Goal: Navigation & Orientation: Find specific page/section

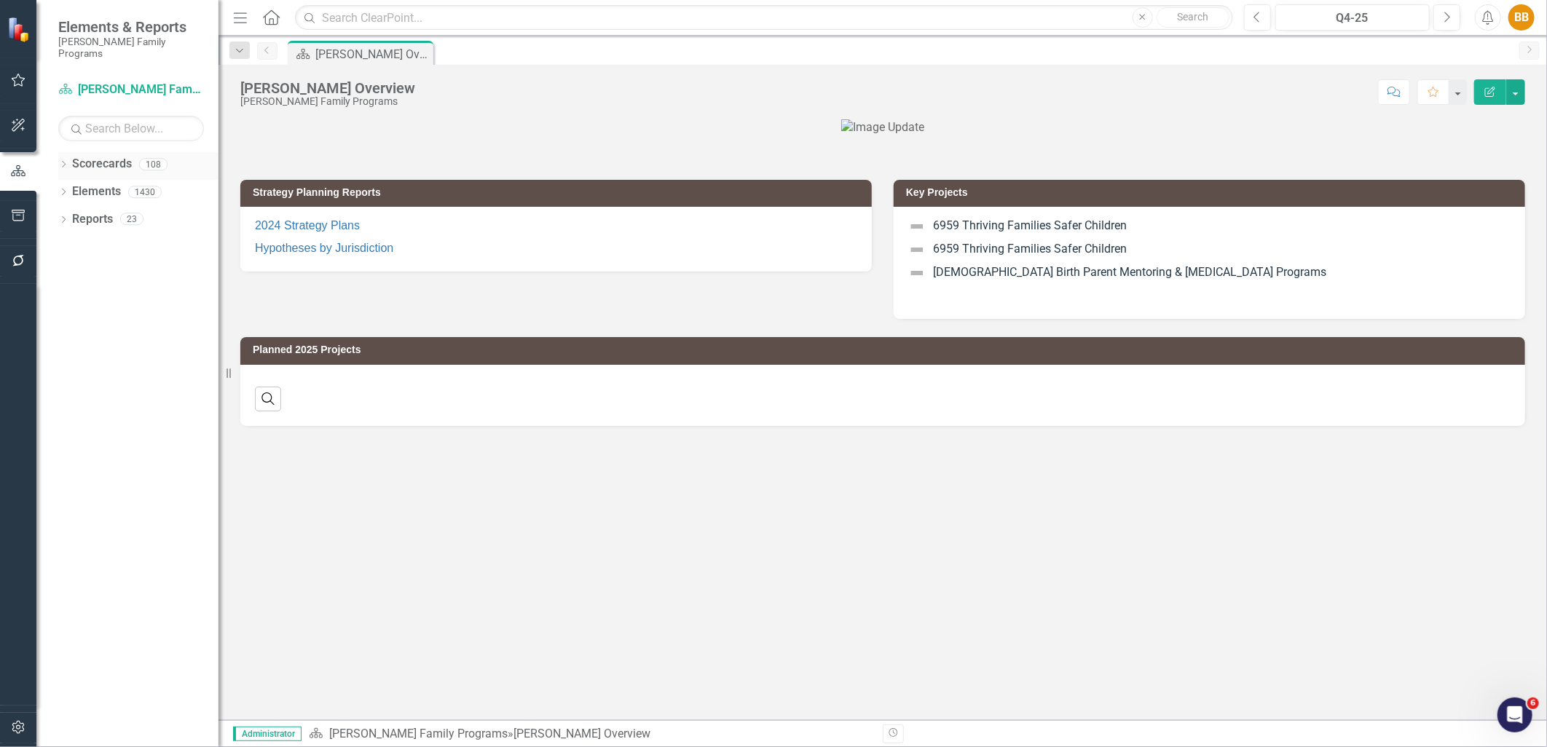
click at [63, 162] on icon "Dropdown" at bounding box center [63, 166] width 10 height 8
click at [66, 187] on icon "Dropdown" at bounding box center [71, 191] width 11 height 9
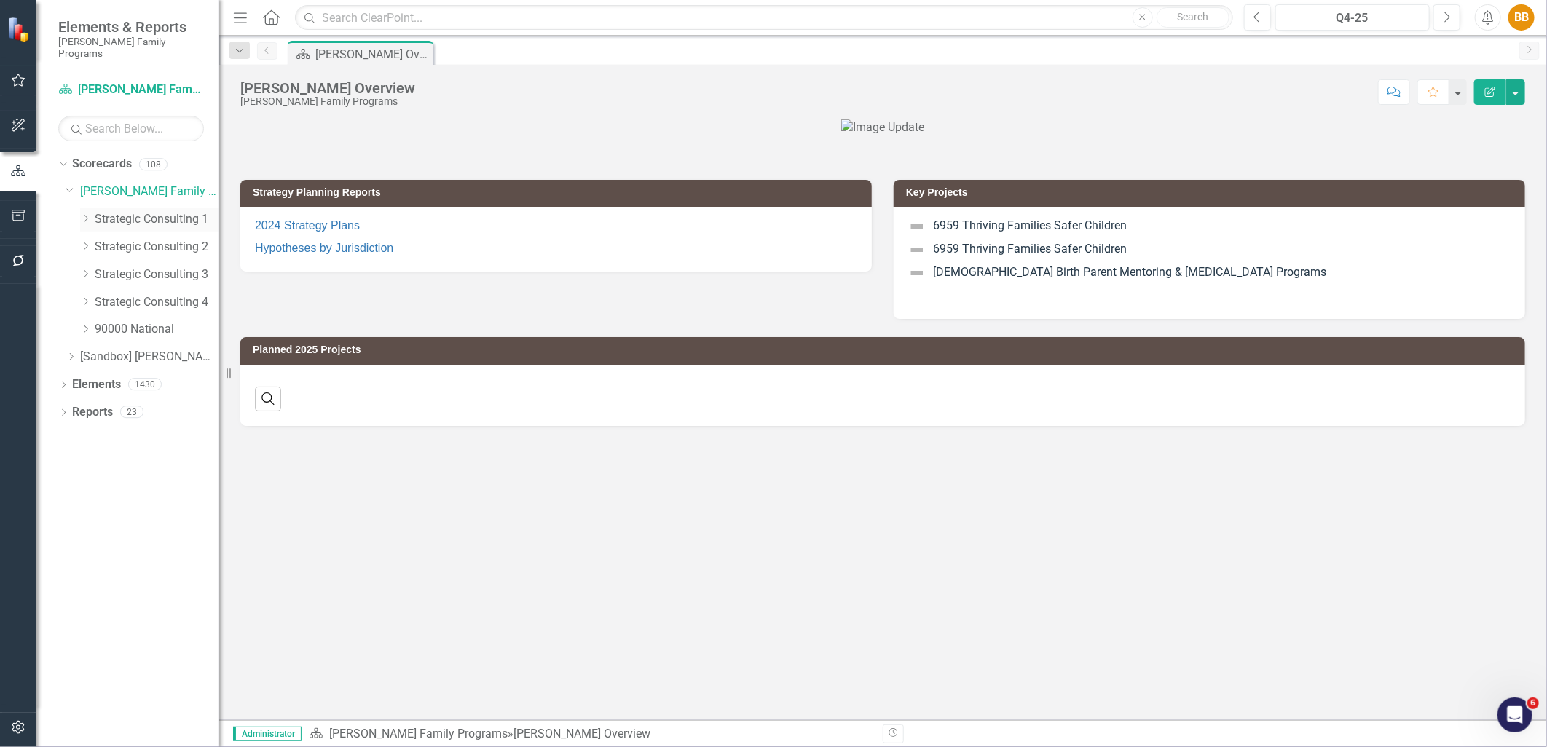
click at [103, 211] on link "Strategic Consulting 1" at bounding box center [157, 219] width 124 height 17
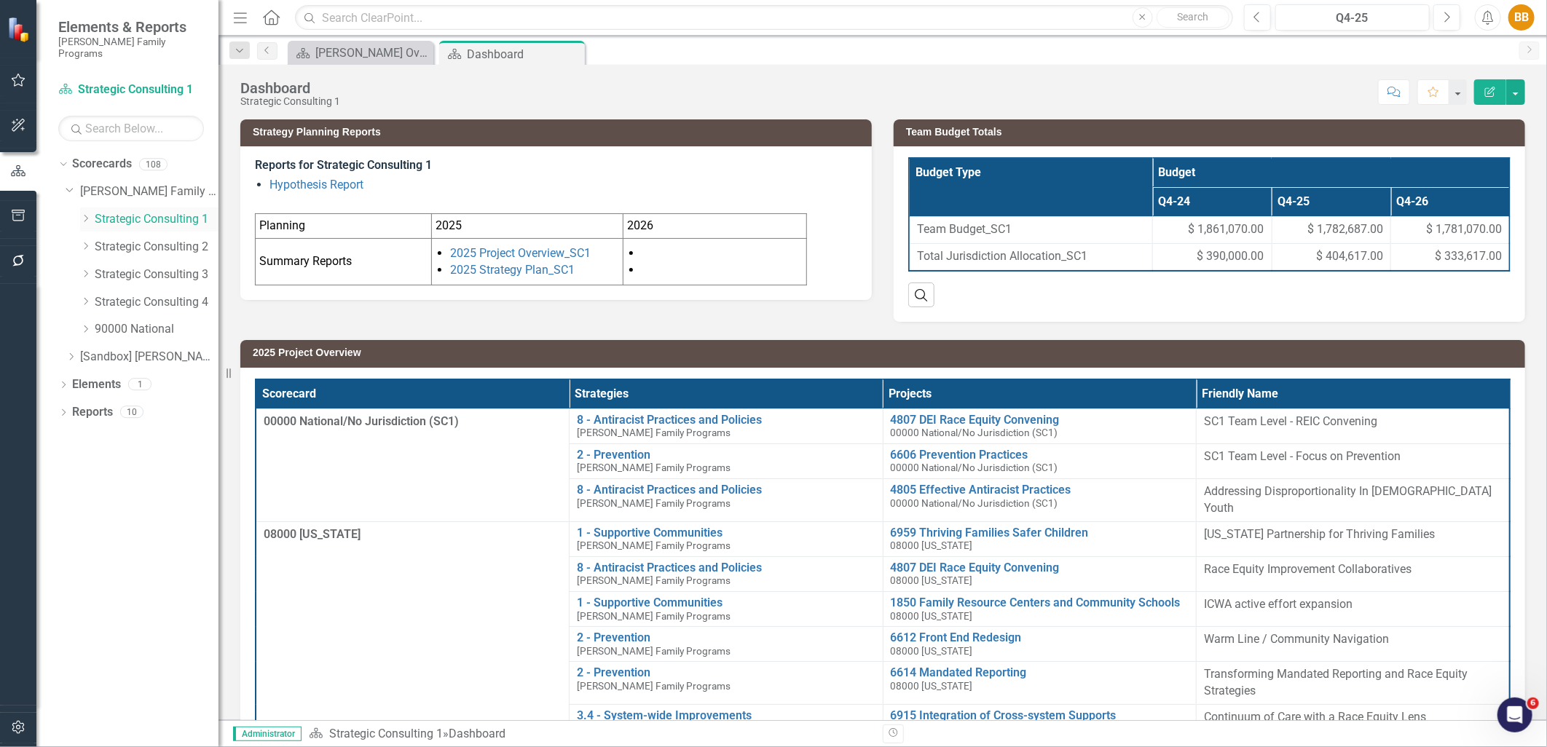
click at [90, 214] on icon "Dropdown" at bounding box center [85, 218] width 11 height 9
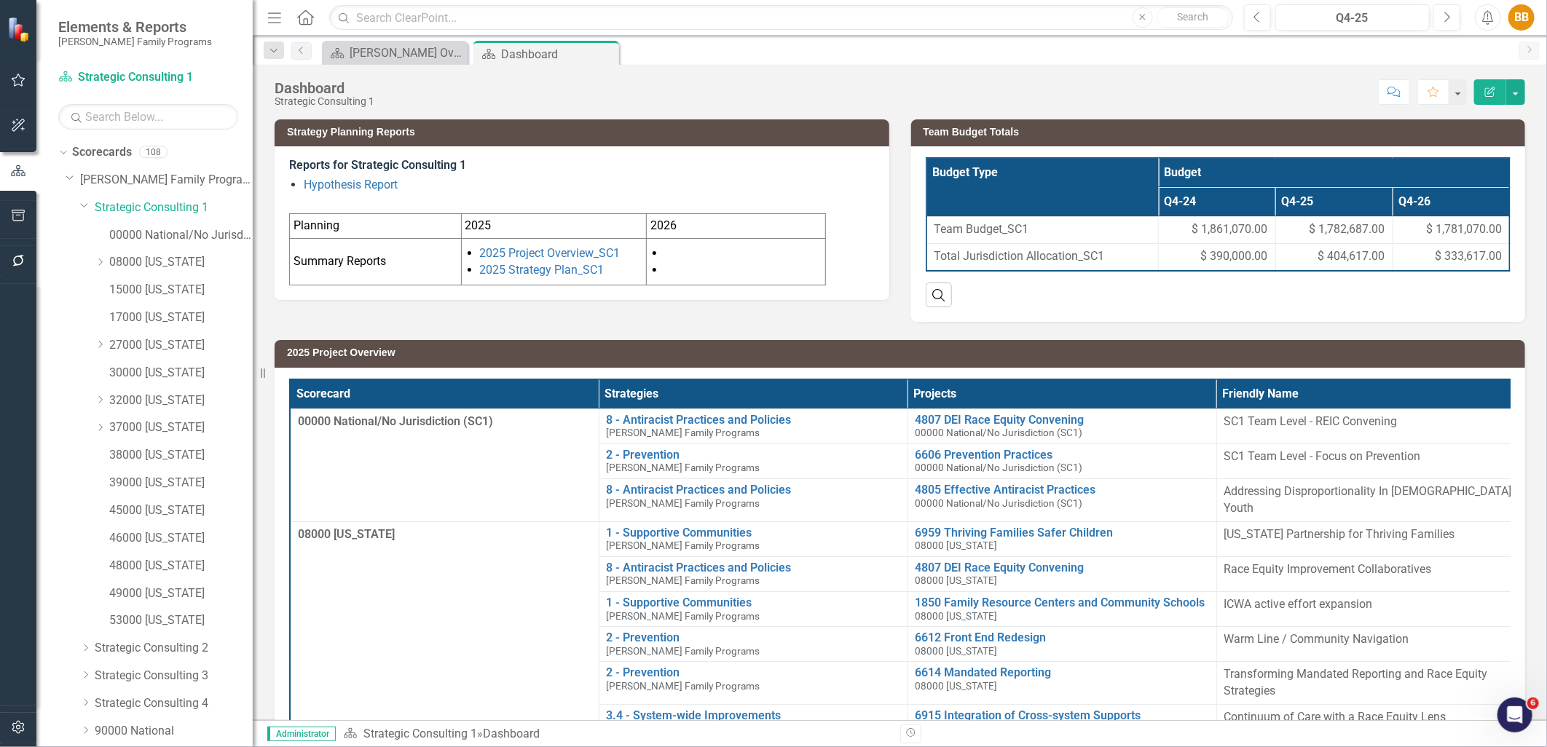
drag, startPoint x: 221, startPoint y: 265, endPoint x: 253, endPoint y: 264, distance: 32.1
click at [253, 264] on div "Resize" at bounding box center [259, 373] width 12 height 747
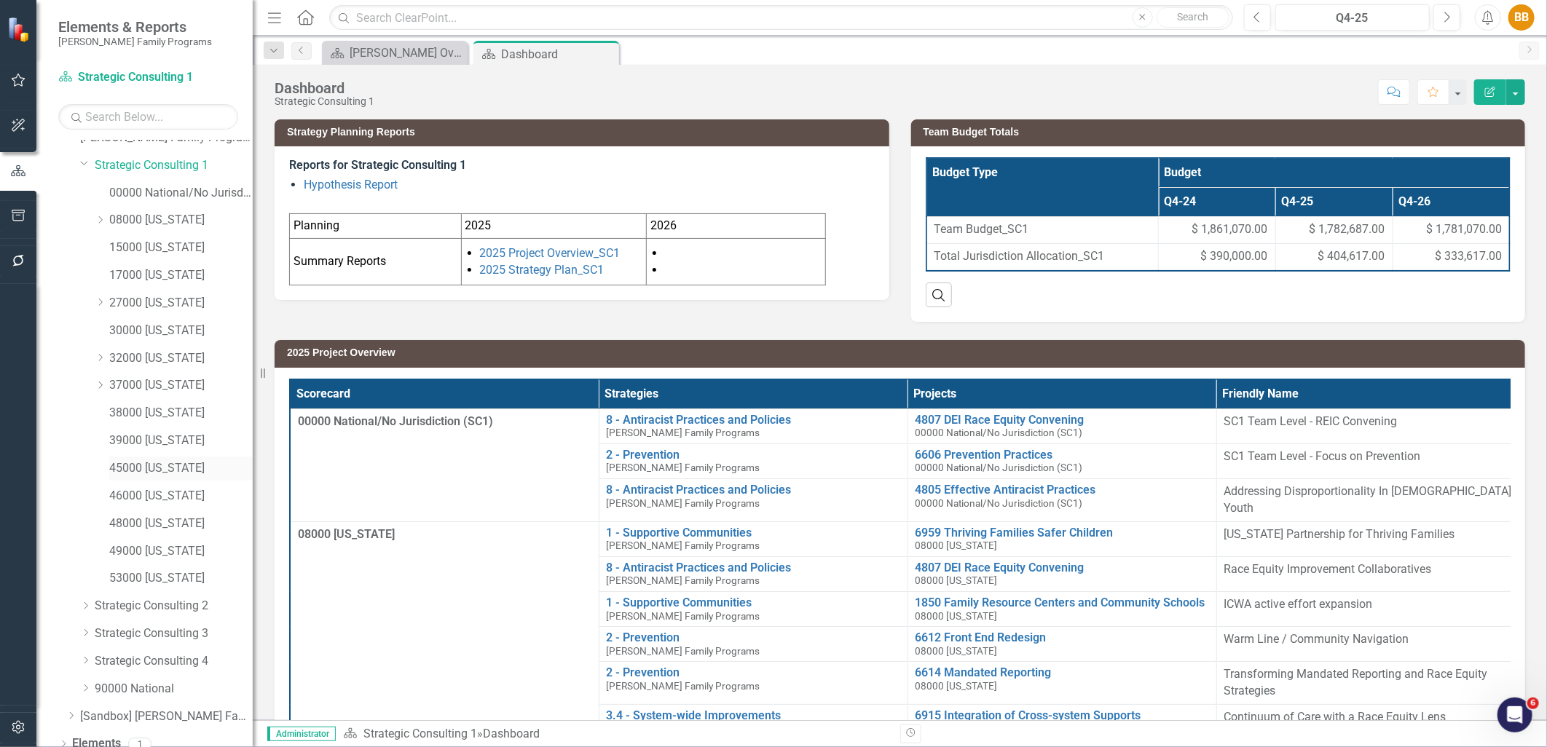
scroll to position [82, 0]
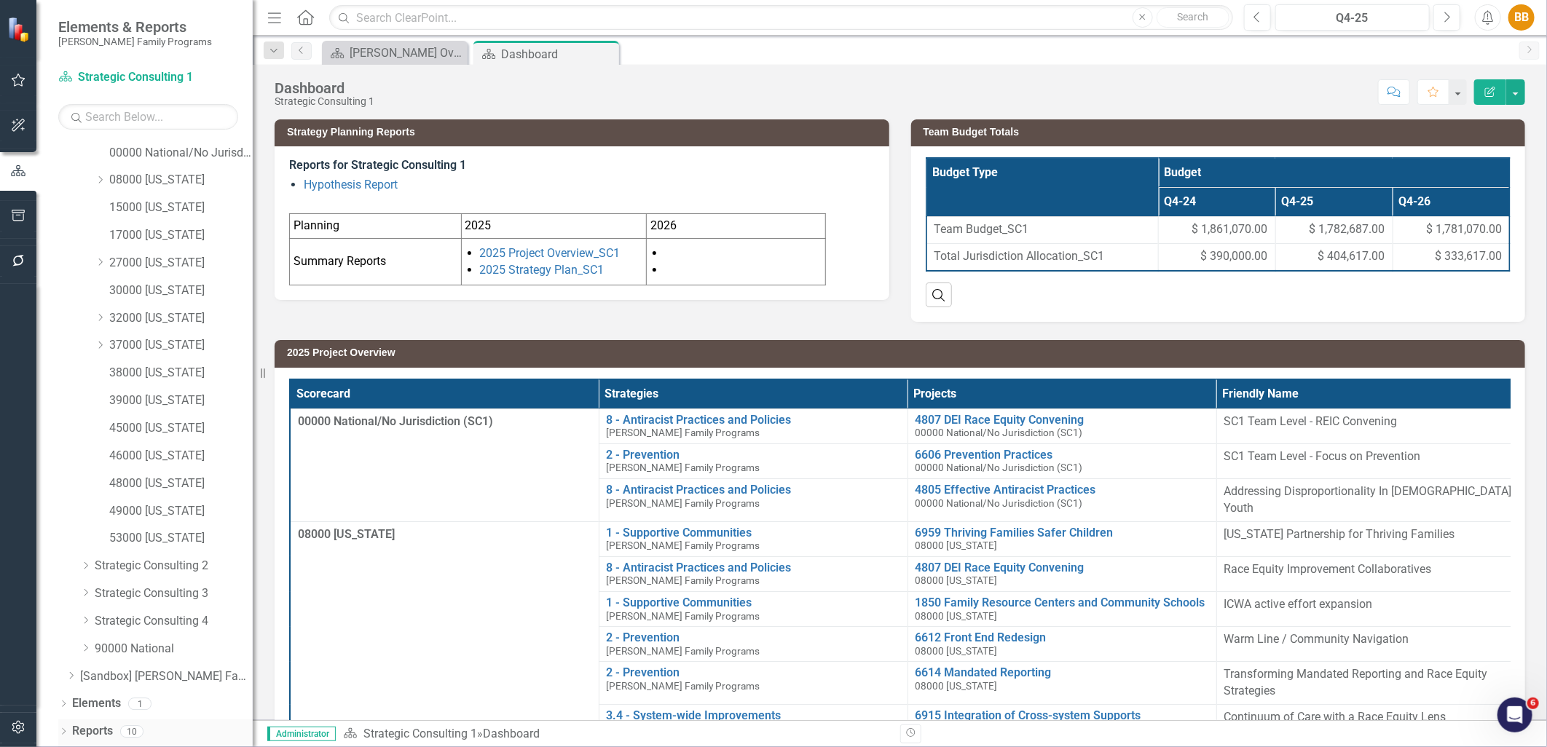
click at [66, 731] on icon "Dropdown" at bounding box center [63, 733] width 10 height 8
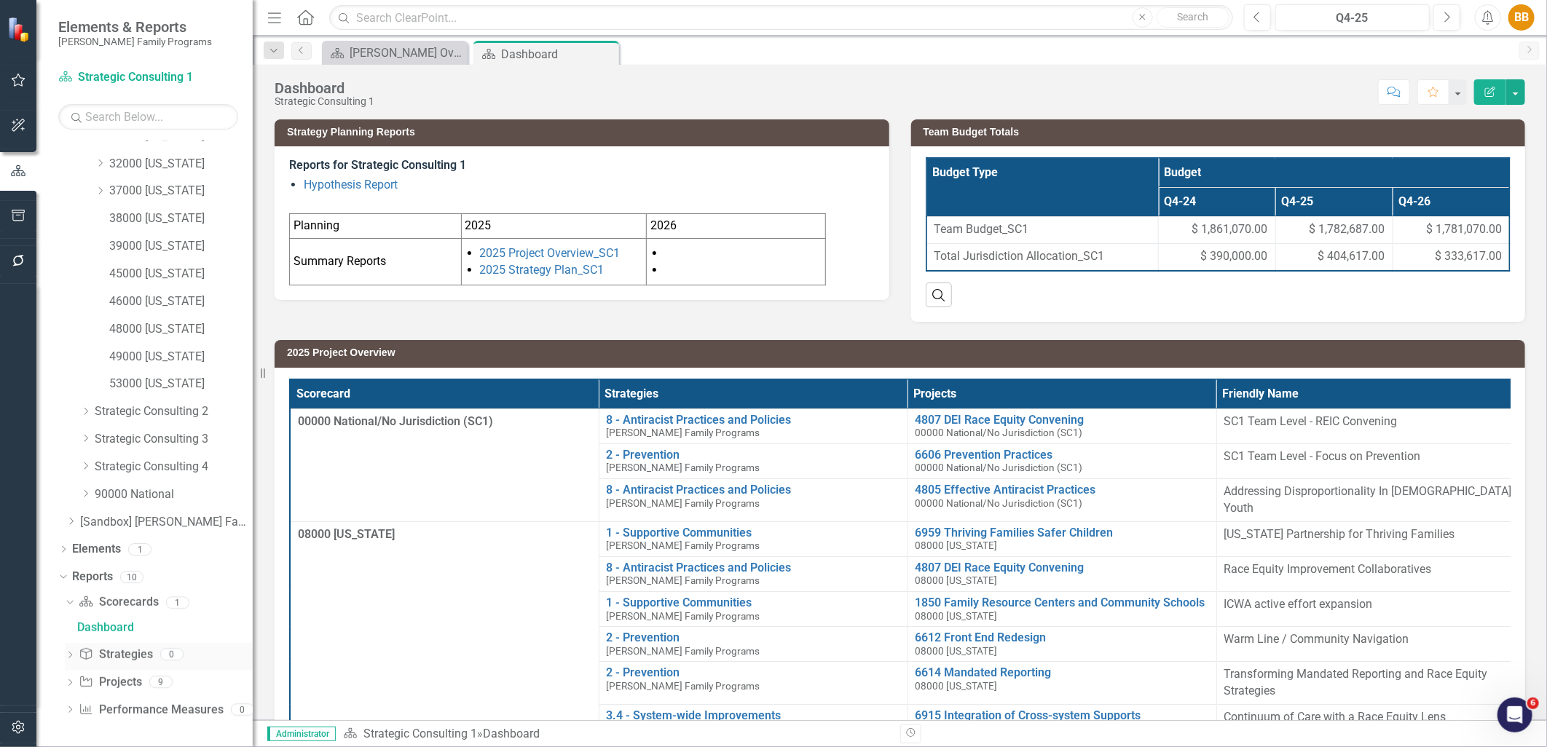
click at [71, 656] on icon "Dropdown" at bounding box center [70, 657] width 10 height 8
click at [68, 679] on div "Dropdown" at bounding box center [70, 684] width 10 height 12
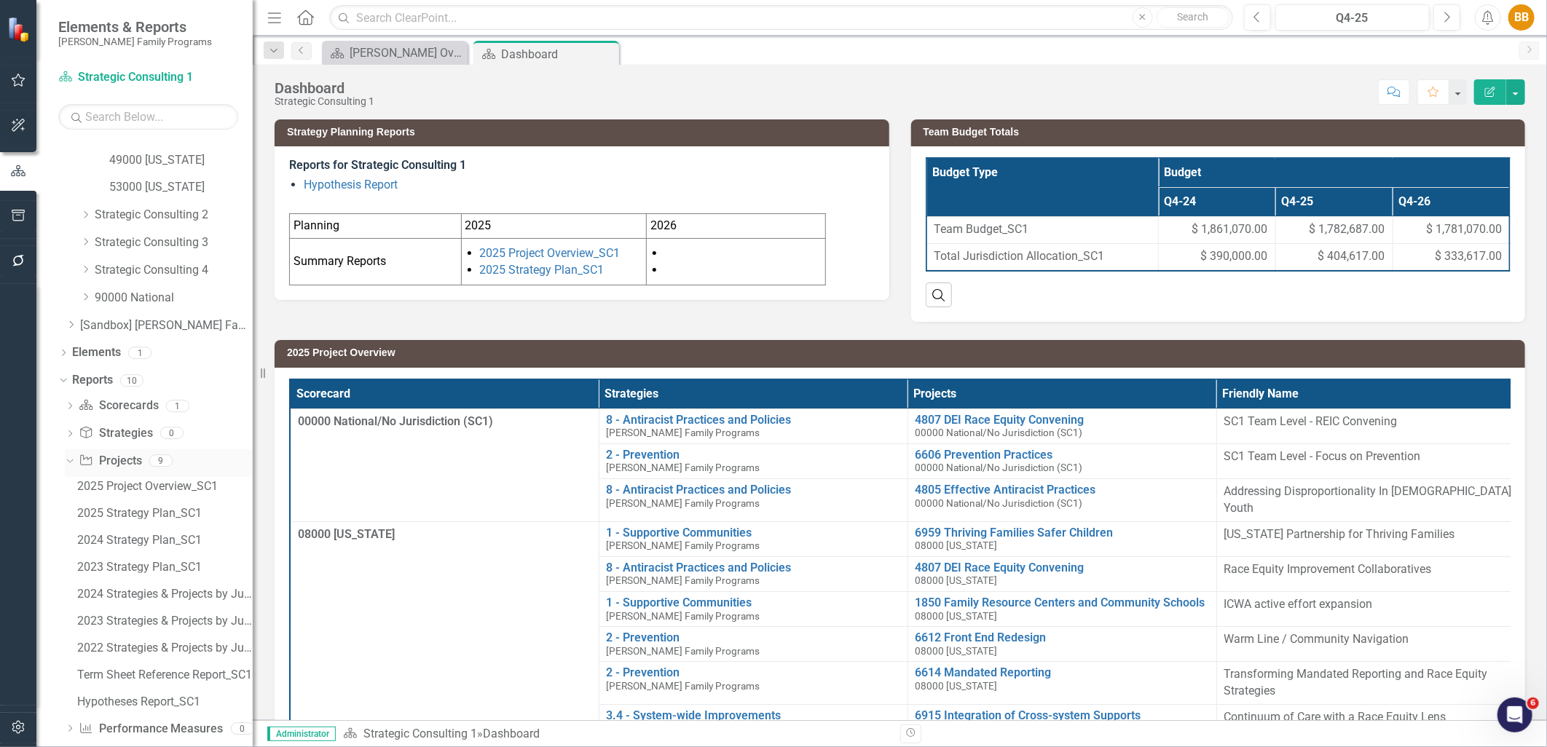
scroll to position [452, 0]
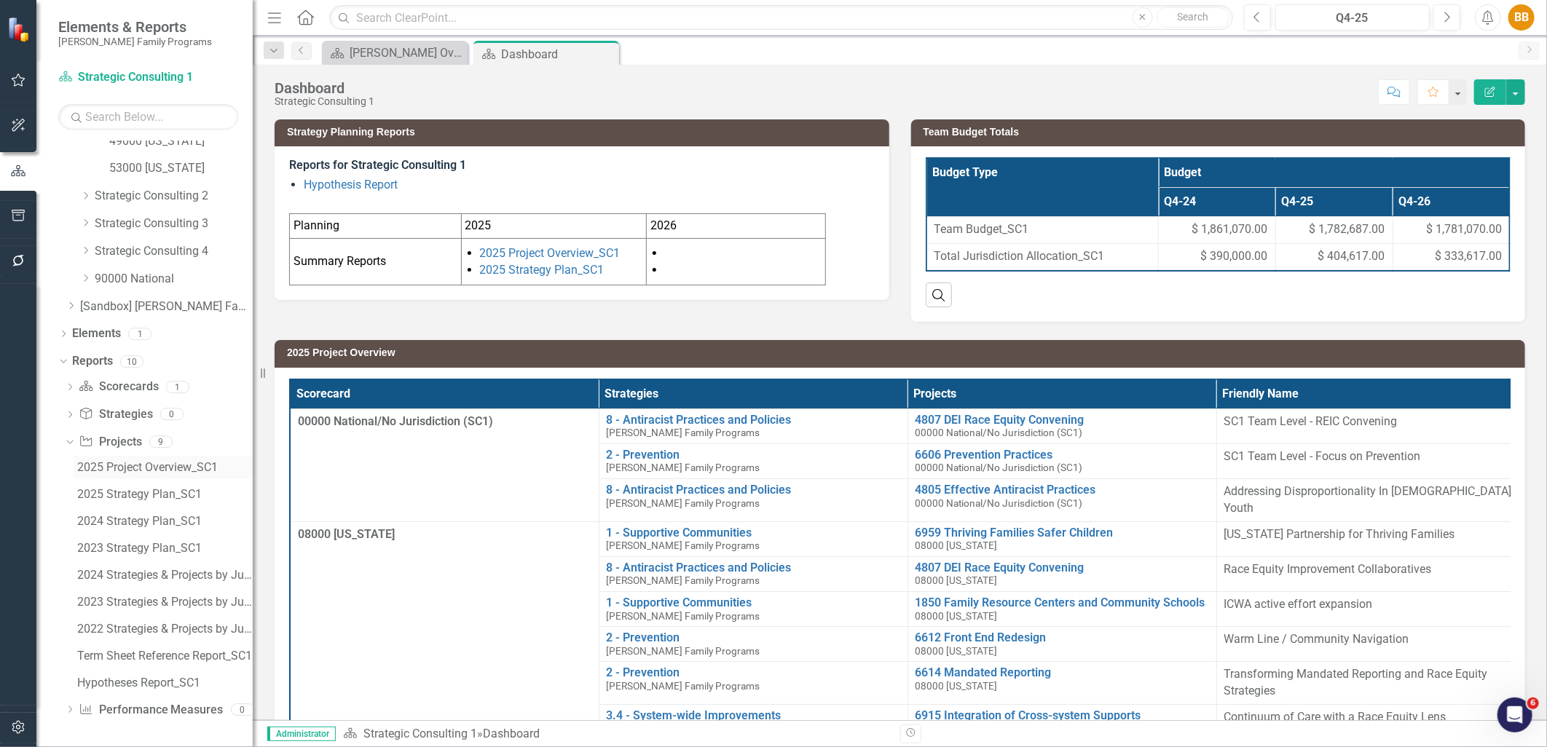
click at [189, 473] on div "2025 Project Overview_SC1" at bounding box center [165, 467] width 176 height 13
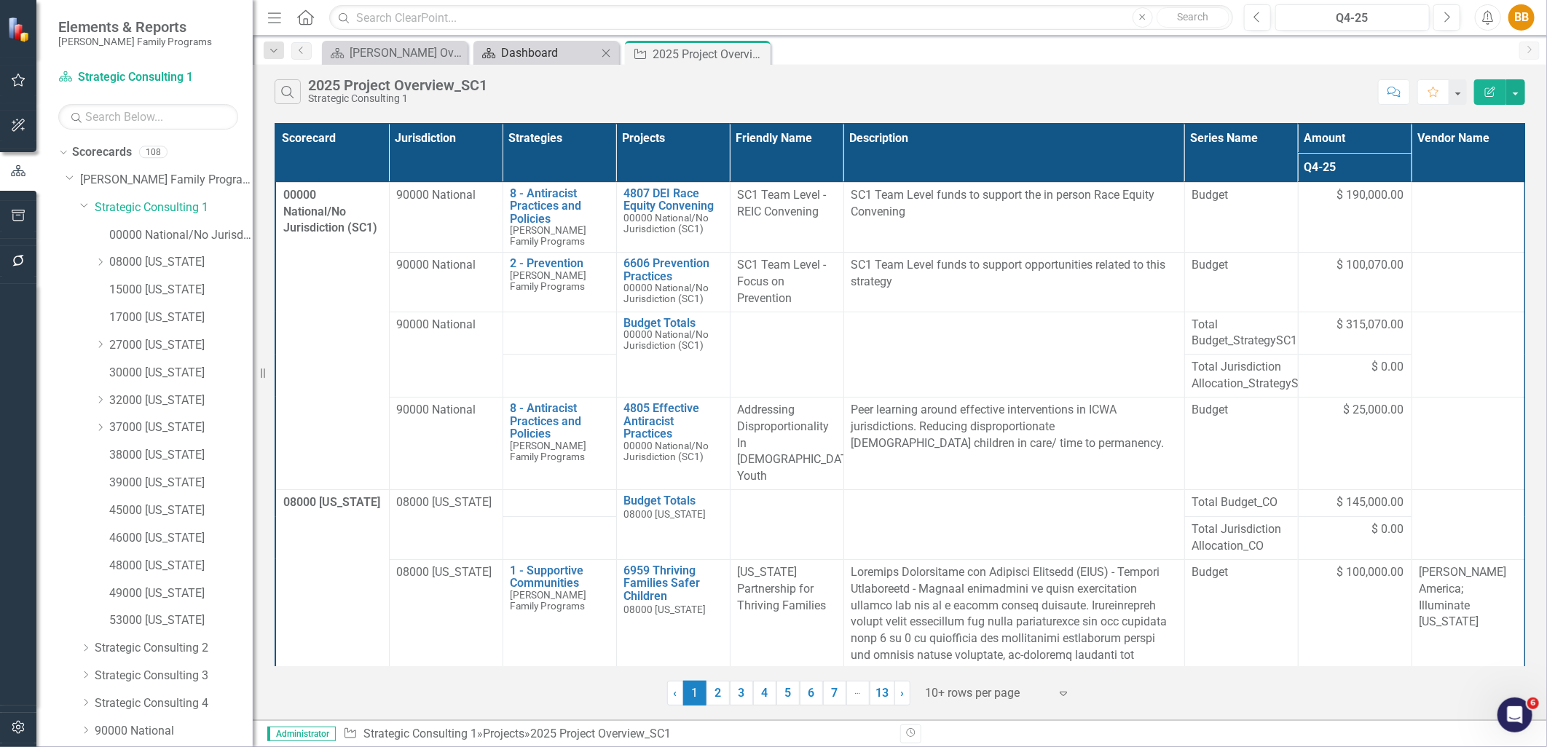
click at [511, 56] on div "Dashboard" at bounding box center [549, 53] width 96 height 18
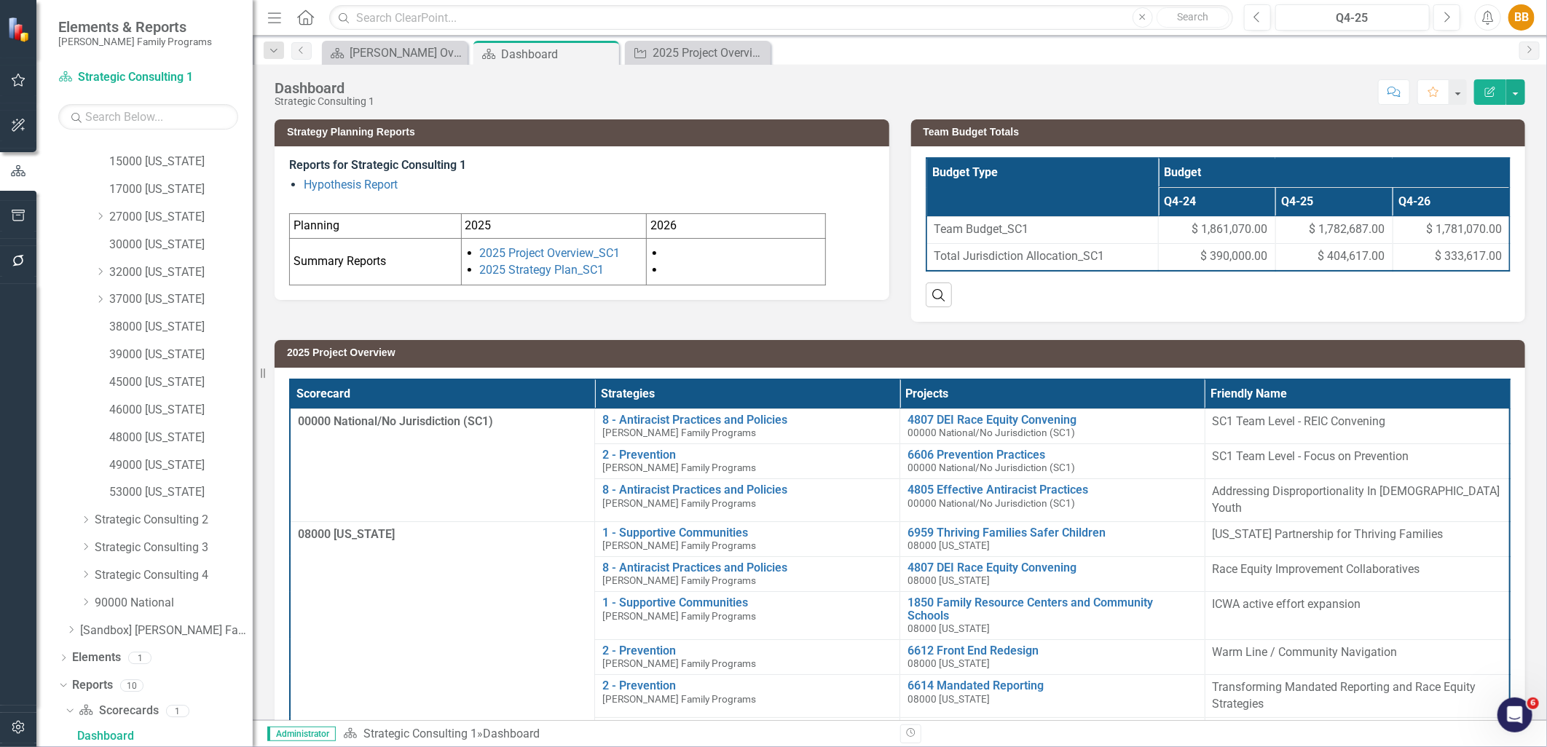
click at [685, 358] on h3 "2025 Project Overview" at bounding box center [902, 352] width 1231 height 11
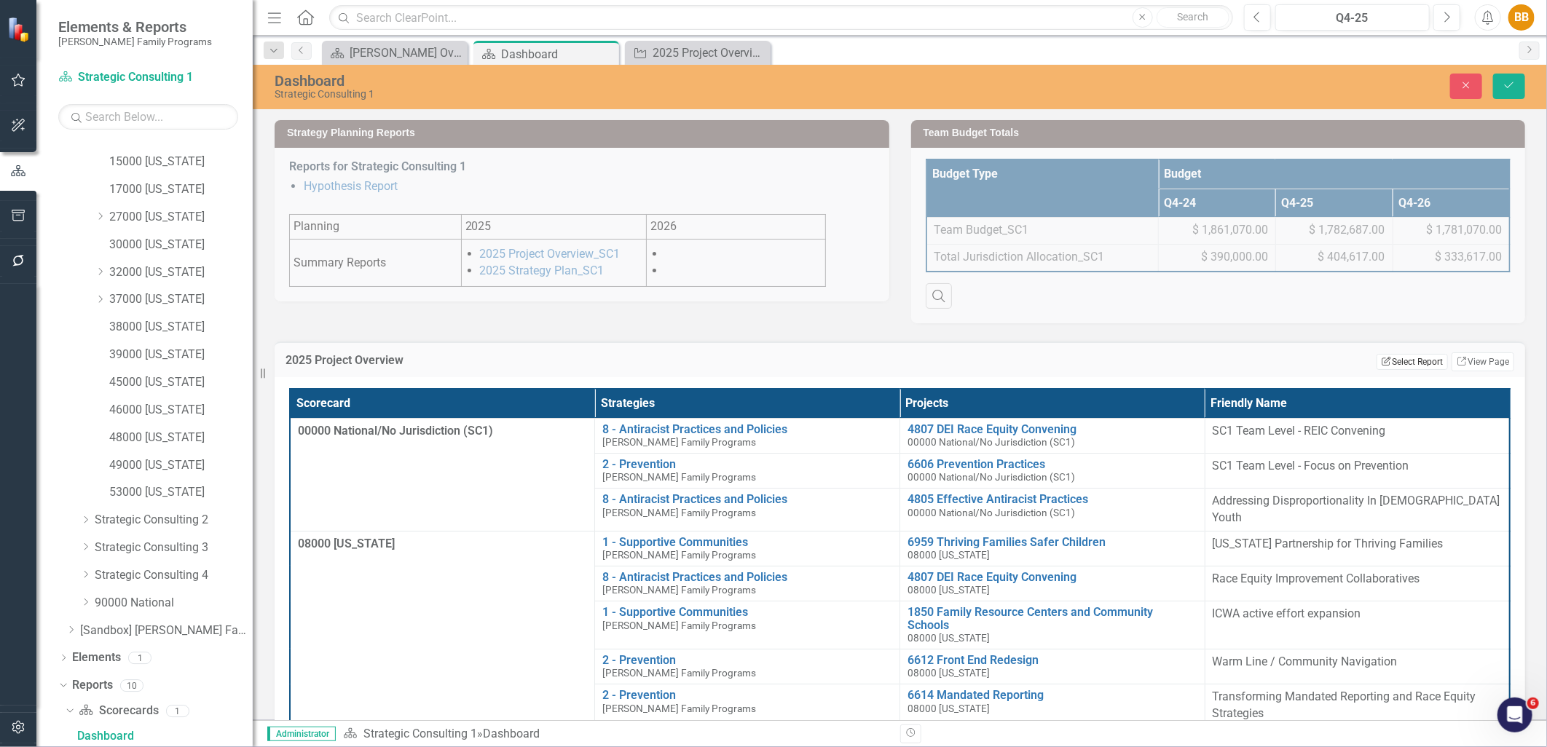
click at [1379, 355] on button "Edit Report Select Report" at bounding box center [1412, 362] width 71 height 16
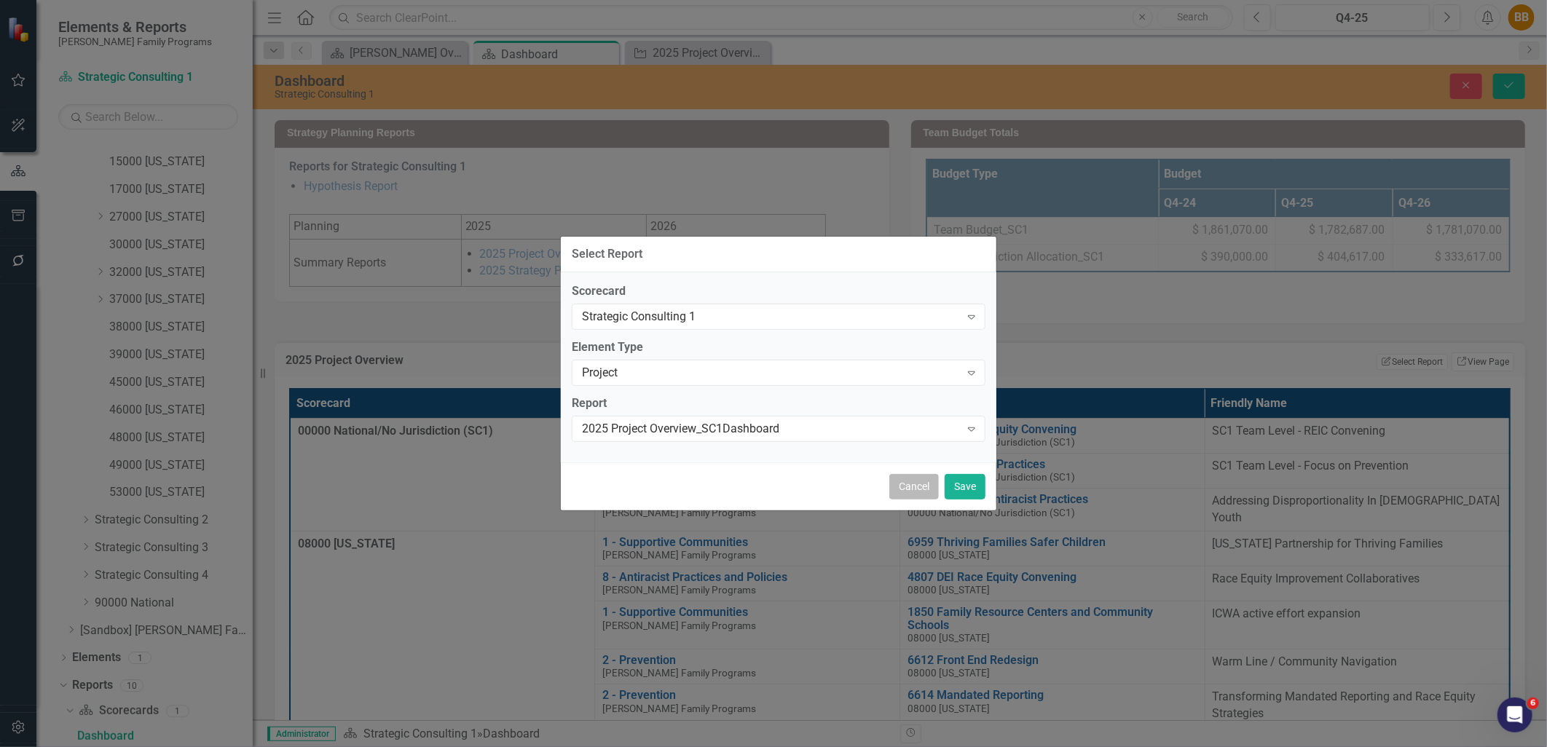
click at [899, 494] on button "Cancel" at bounding box center [914, 486] width 50 height 25
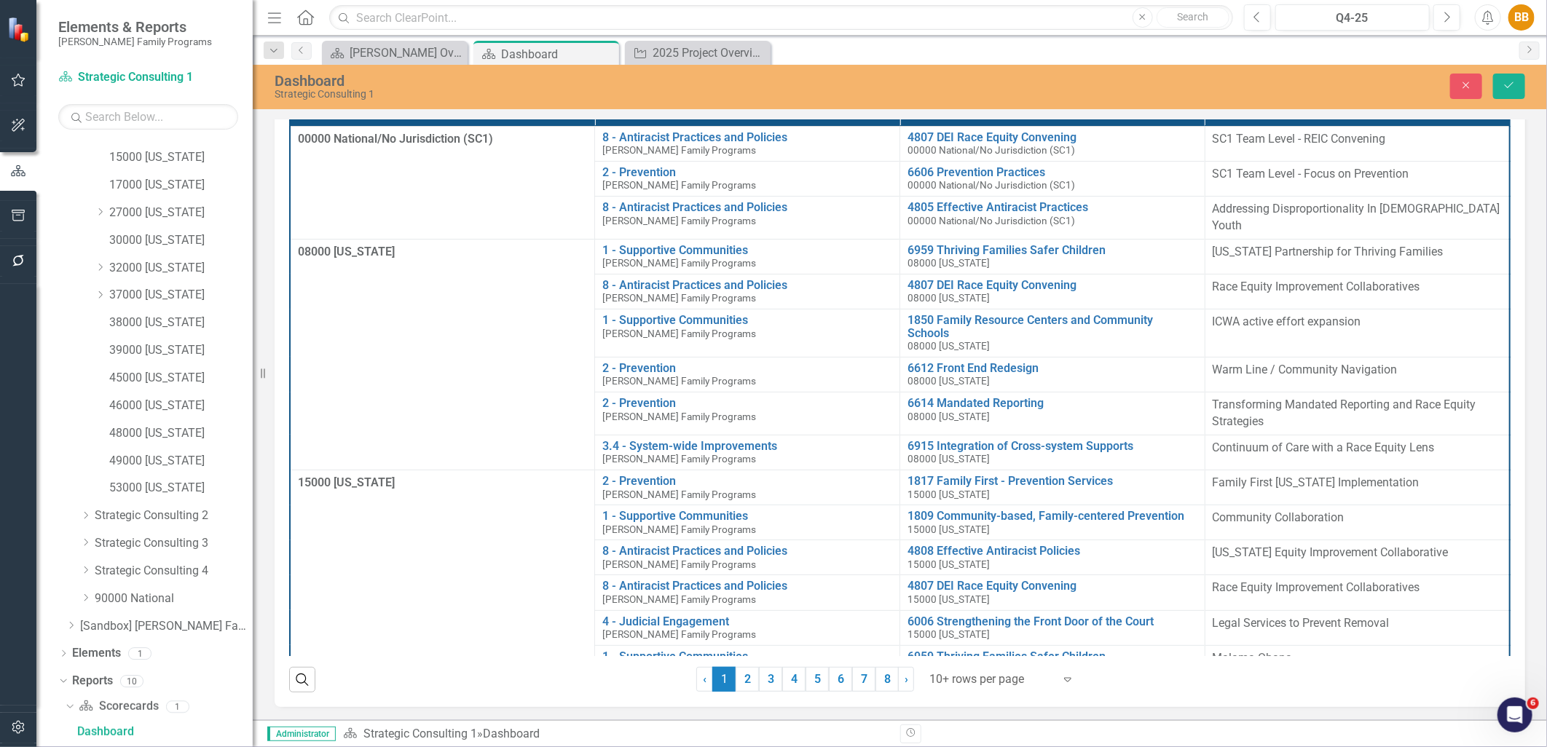
scroll to position [477, 0]
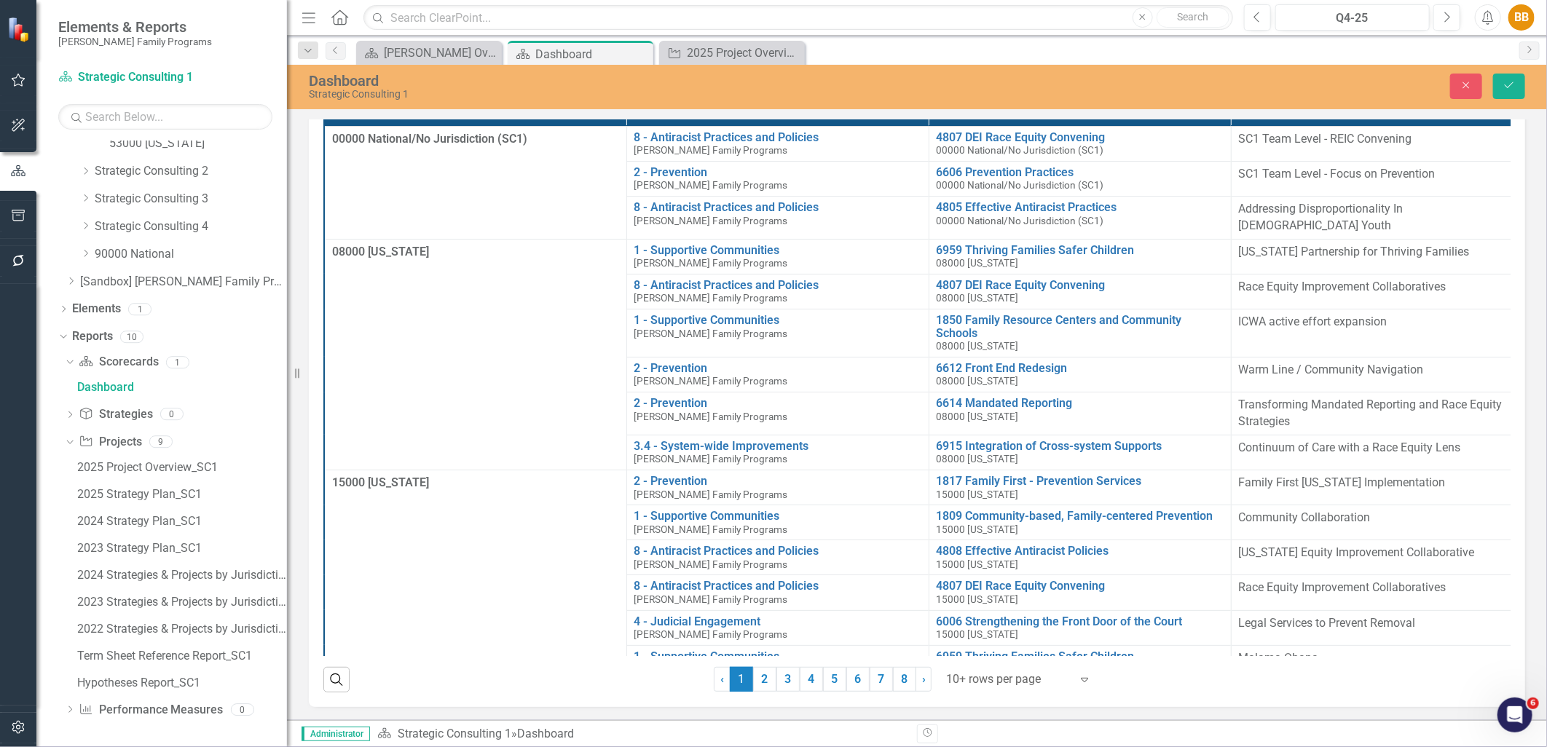
drag, startPoint x: 253, startPoint y: 534, endPoint x: 287, endPoint y: 532, distance: 34.3
click at [287, 532] on div "Resize" at bounding box center [293, 373] width 12 height 747
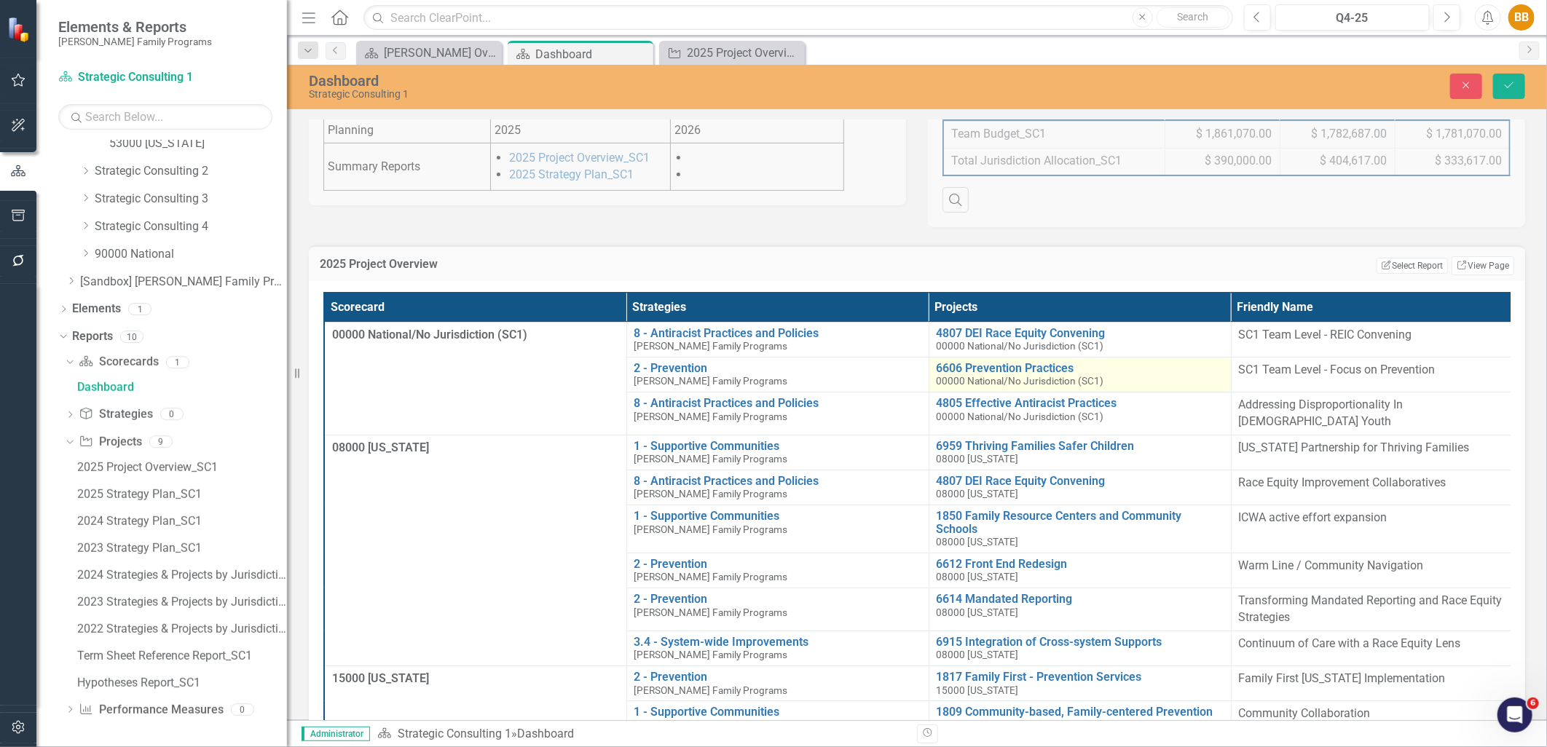
scroll to position [49, 0]
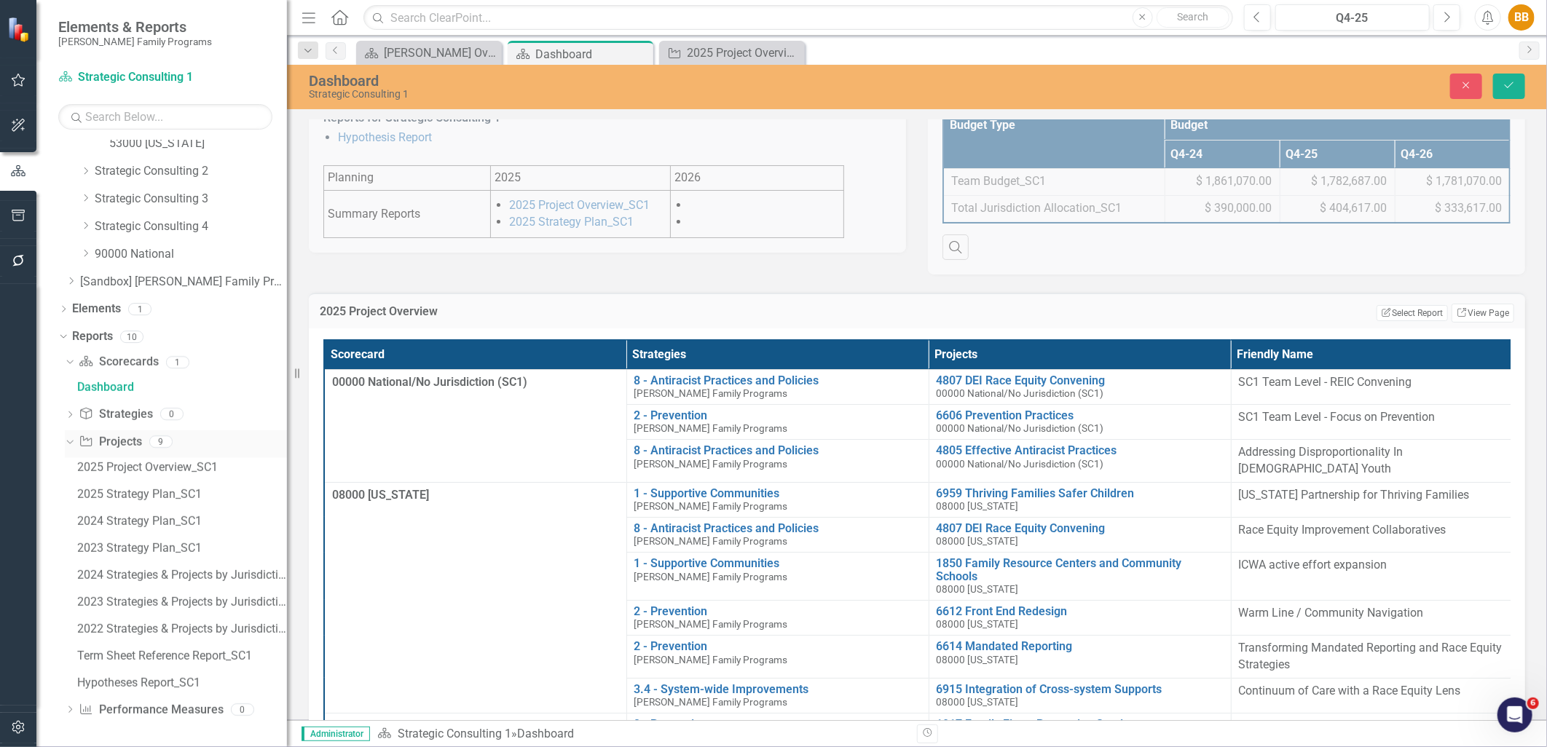
click at [117, 439] on link "Project Projects" at bounding box center [110, 442] width 63 height 17
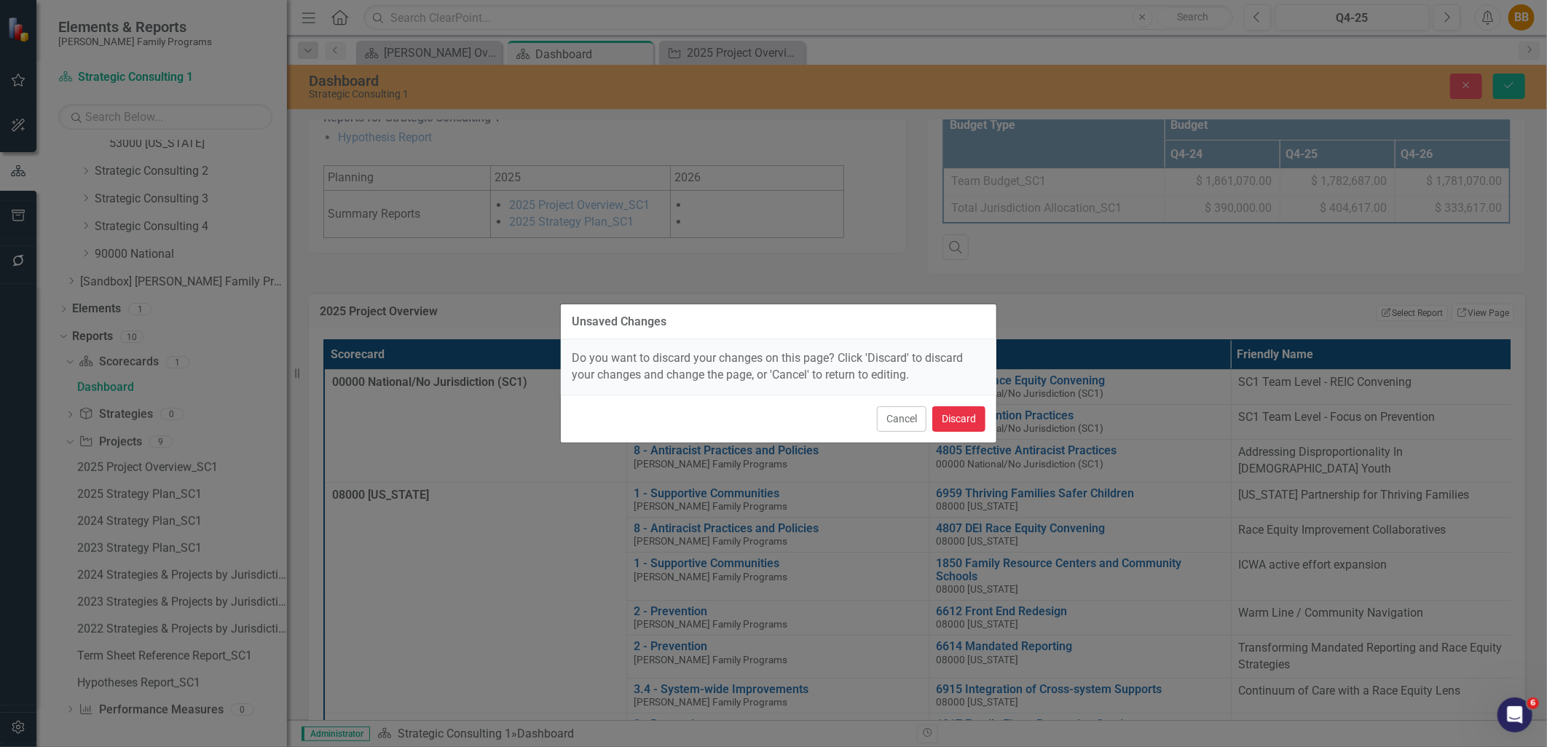
click at [956, 426] on button "Discard" at bounding box center [958, 418] width 53 height 25
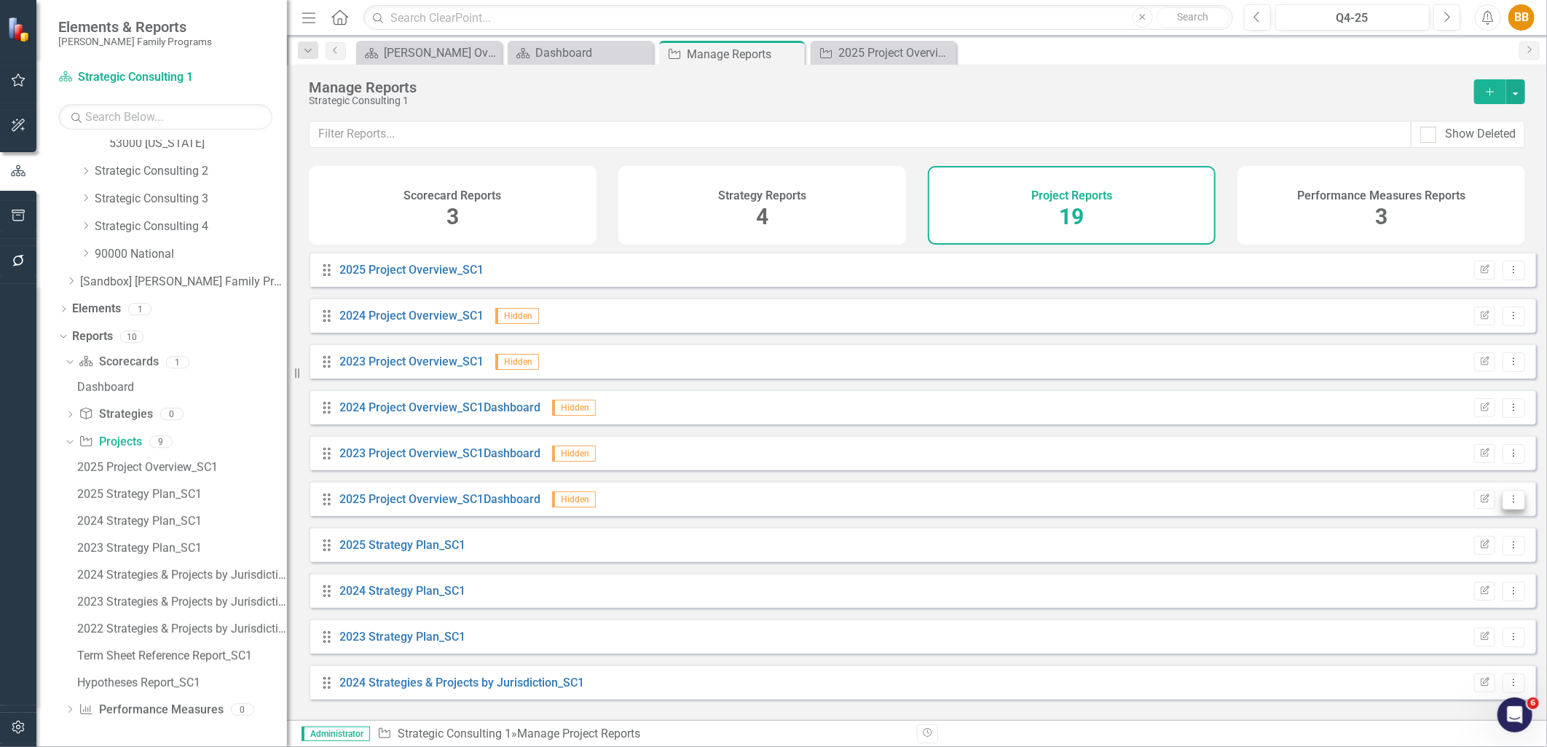
click at [1508, 504] on icon "Dropdown Menu" at bounding box center [1514, 499] width 12 height 9
click at [493, 506] on link "2025 Project Overview_SC1Dashboard" at bounding box center [440, 499] width 201 height 14
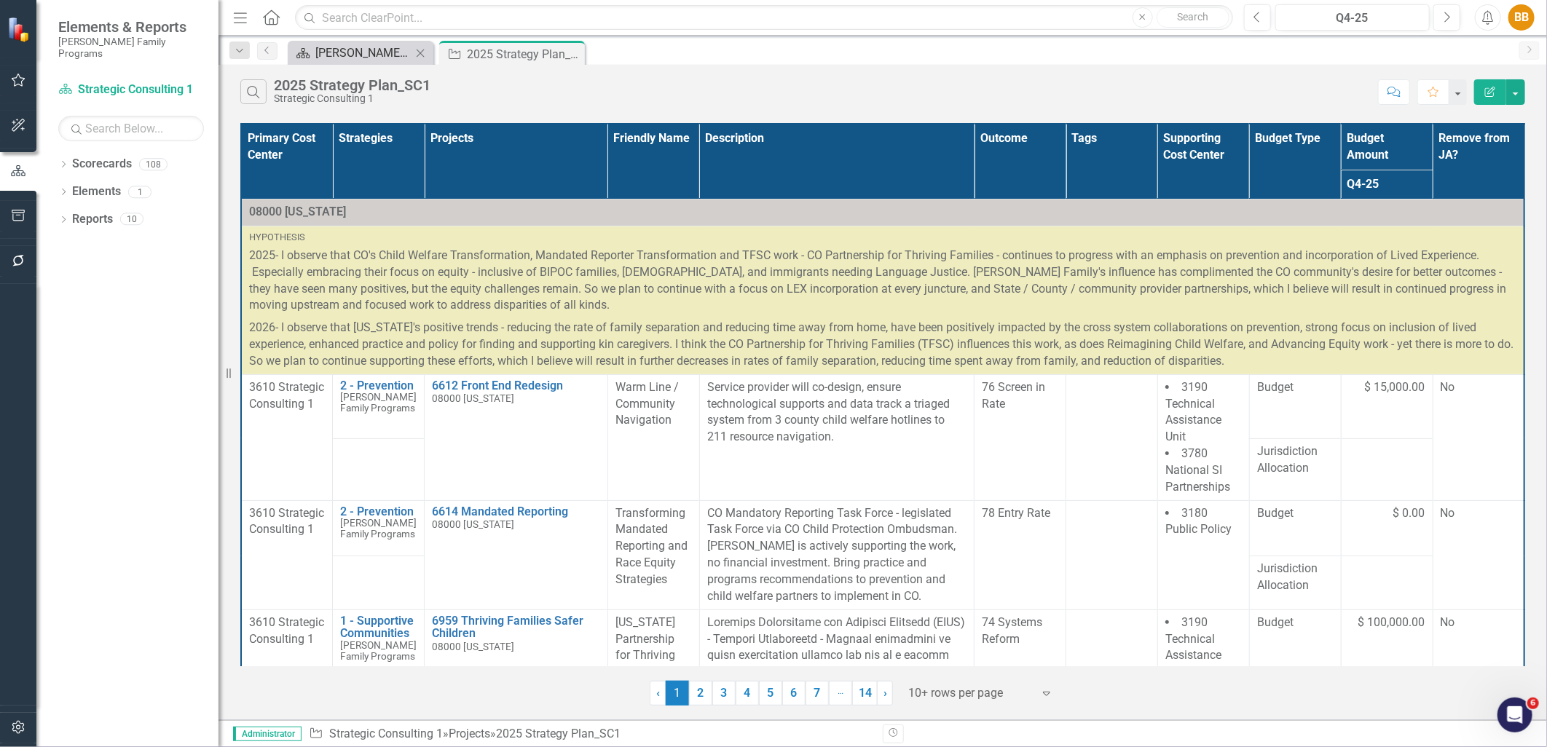
click at [337, 59] on div "[PERSON_NAME] Overview" at bounding box center [363, 53] width 96 height 18
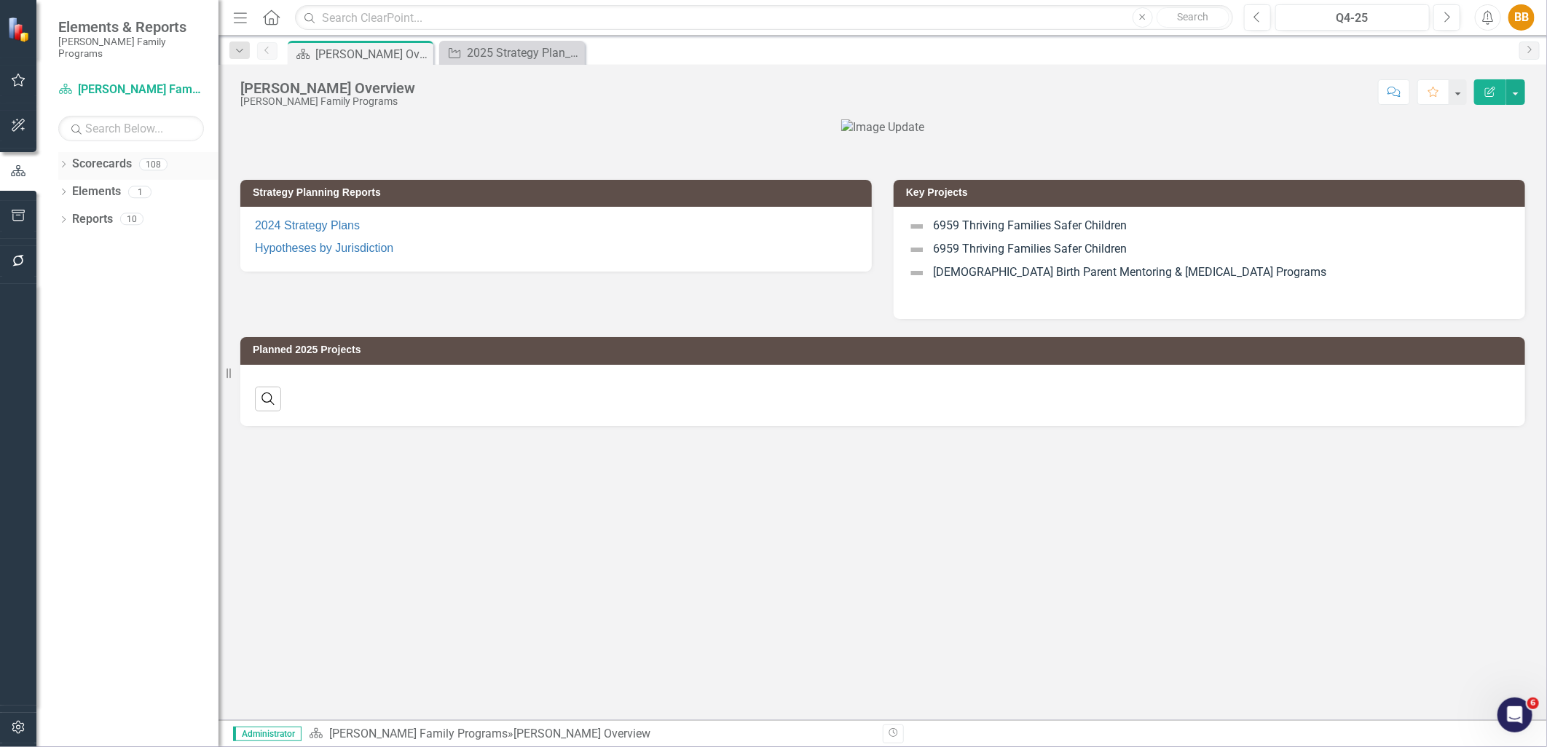
click at [58, 162] on icon "Dropdown" at bounding box center [63, 166] width 10 height 8
click at [66, 160] on div "Dropdown" at bounding box center [63, 166] width 10 height 12
click at [66, 162] on icon "Dropdown" at bounding box center [63, 166] width 10 height 8
click at [68, 187] on icon "Dropdown" at bounding box center [71, 191] width 11 height 9
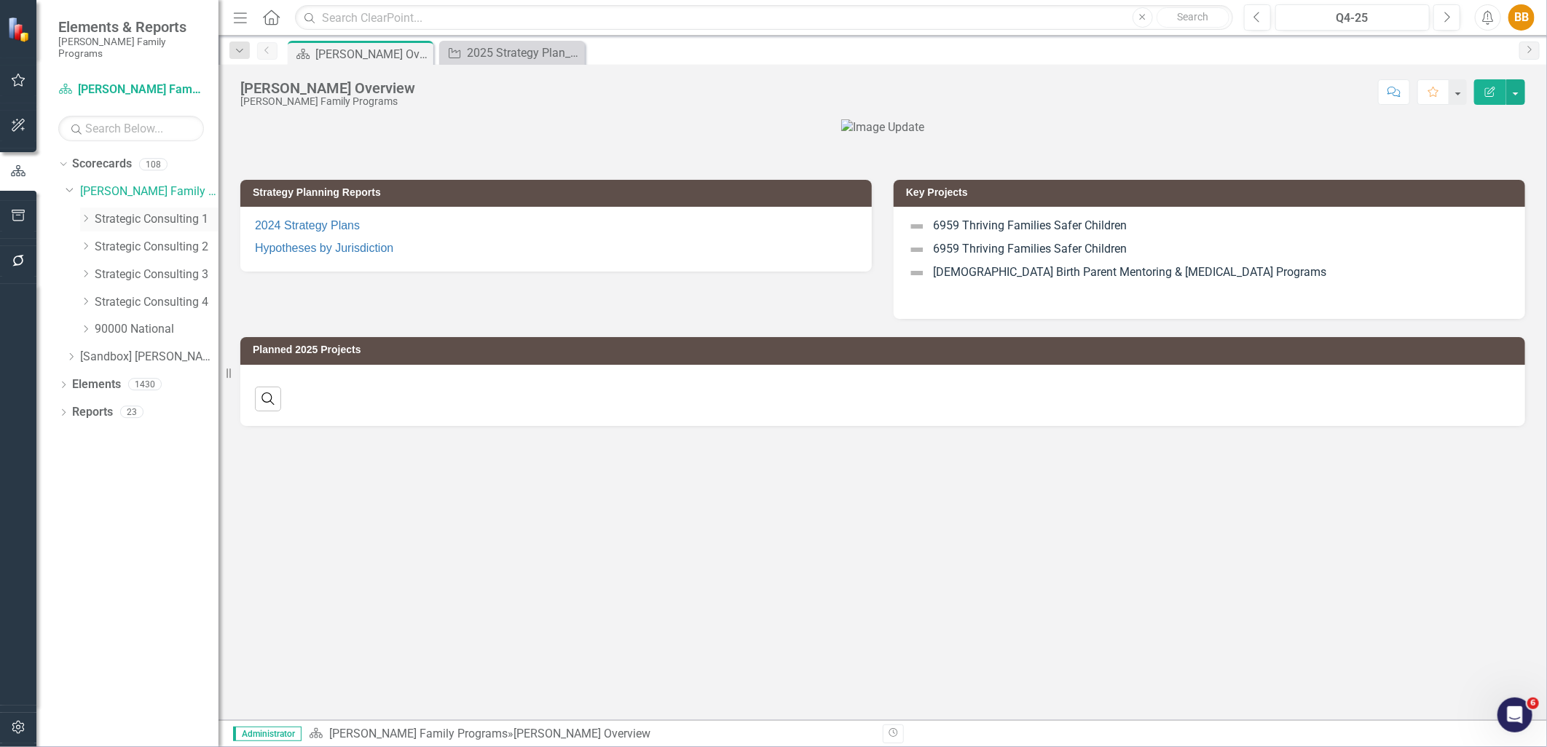
click at [82, 214] on icon "Dropdown" at bounding box center [85, 218] width 11 height 9
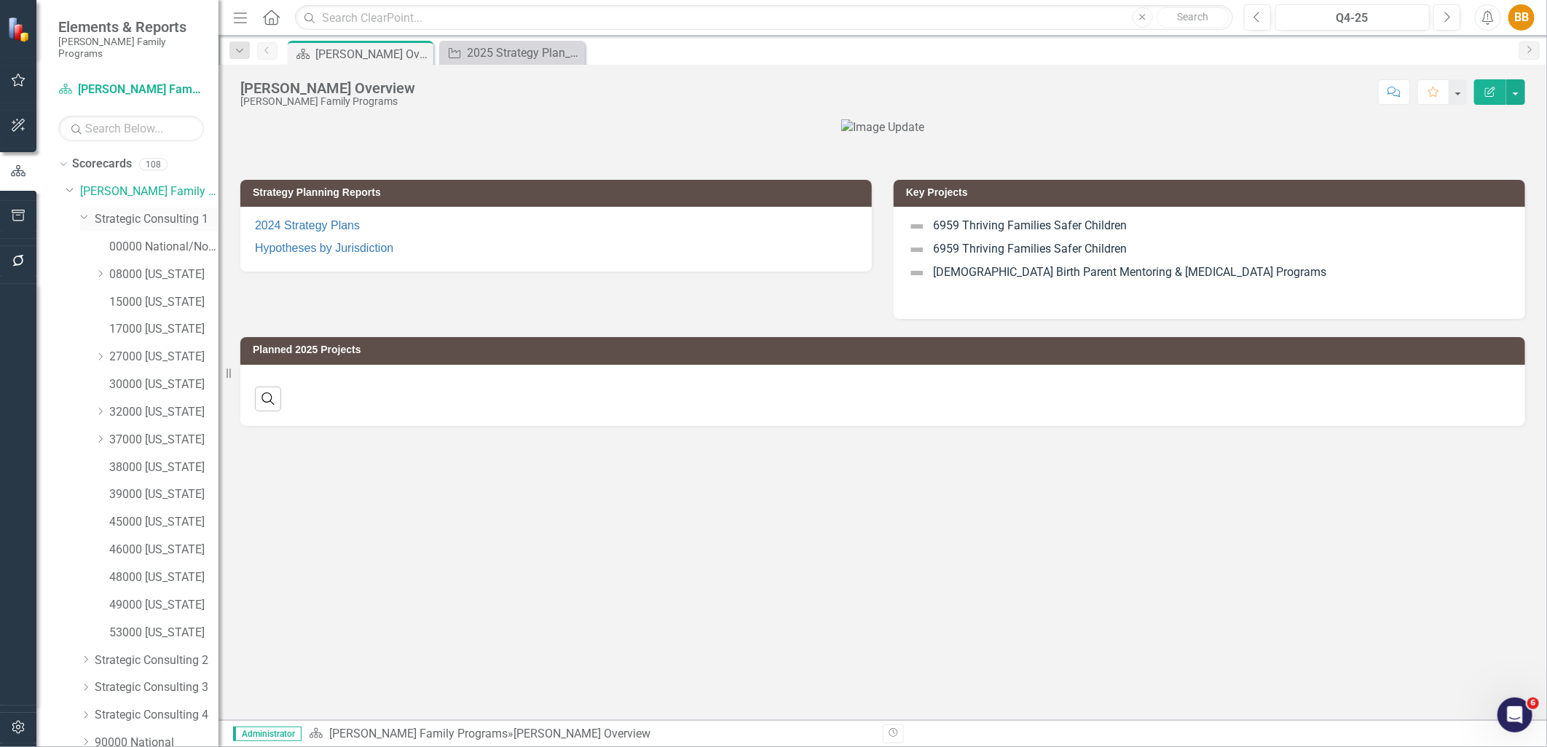
click at [133, 211] on link "Strategic Consulting 1" at bounding box center [157, 219] width 124 height 17
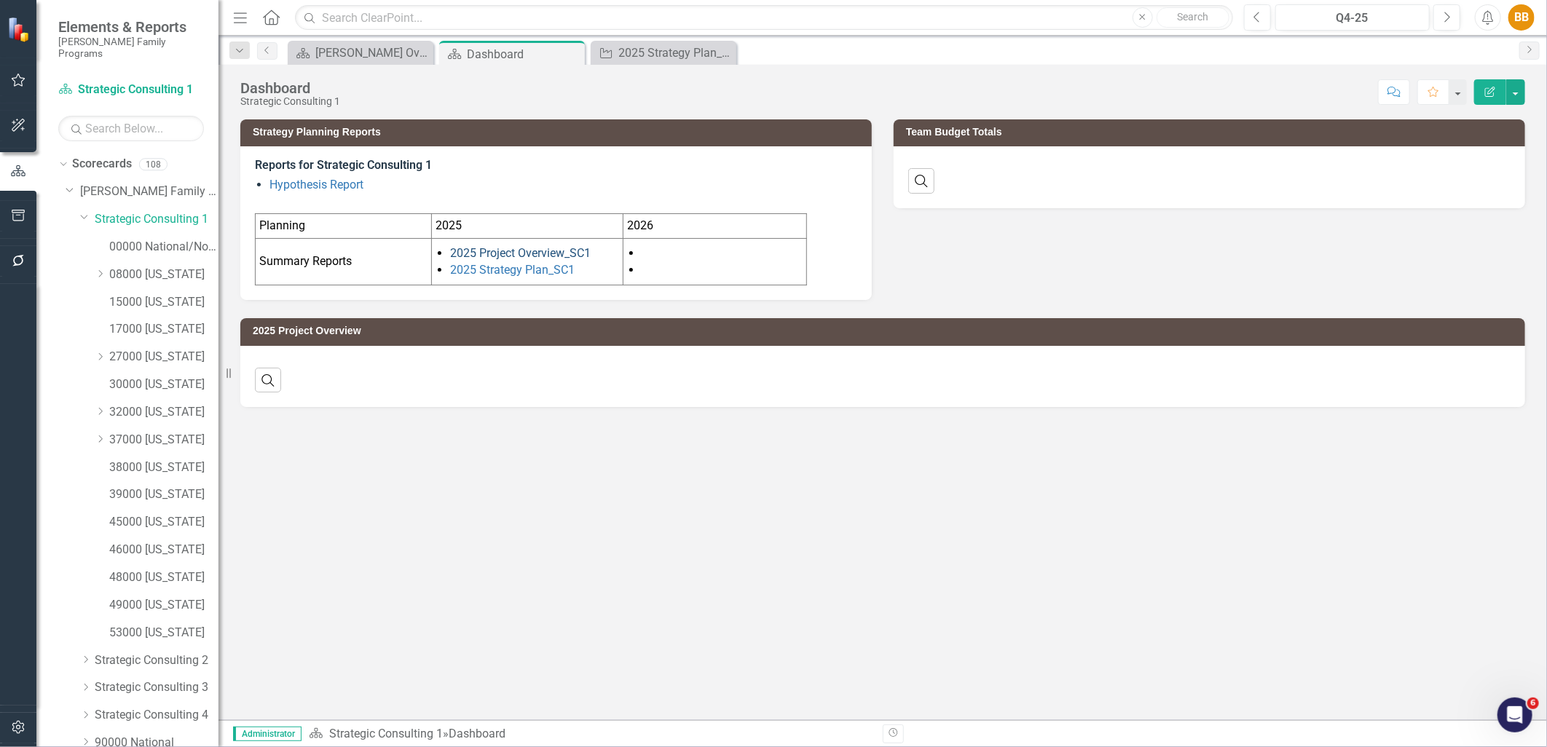
click at [559, 253] on link "2025 Project Overview_SC1" at bounding box center [520, 253] width 141 height 14
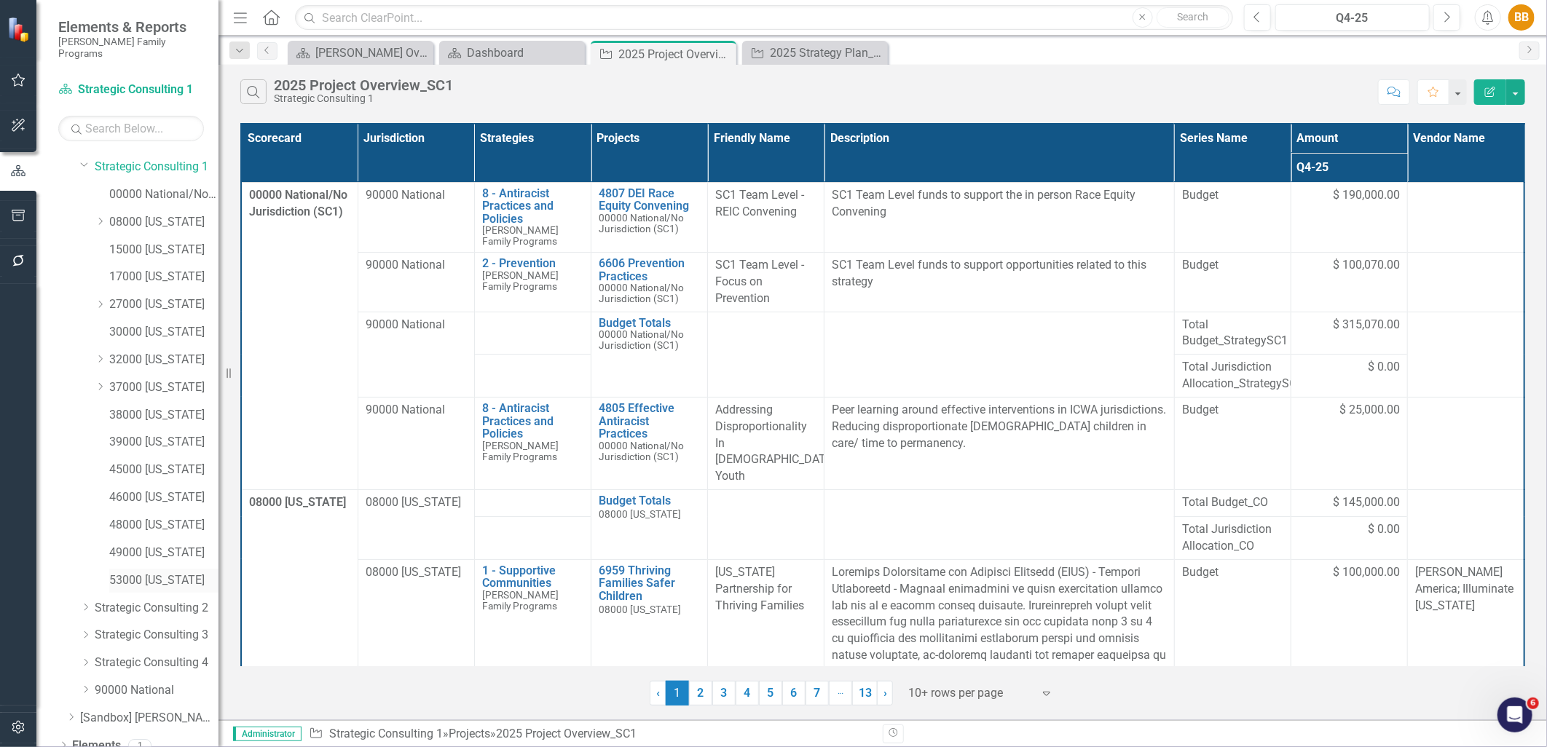
scroll to position [82, 0]
click at [66, 741] on icon "Dropdown" at bounding box center [63, 745] width 10 height 8
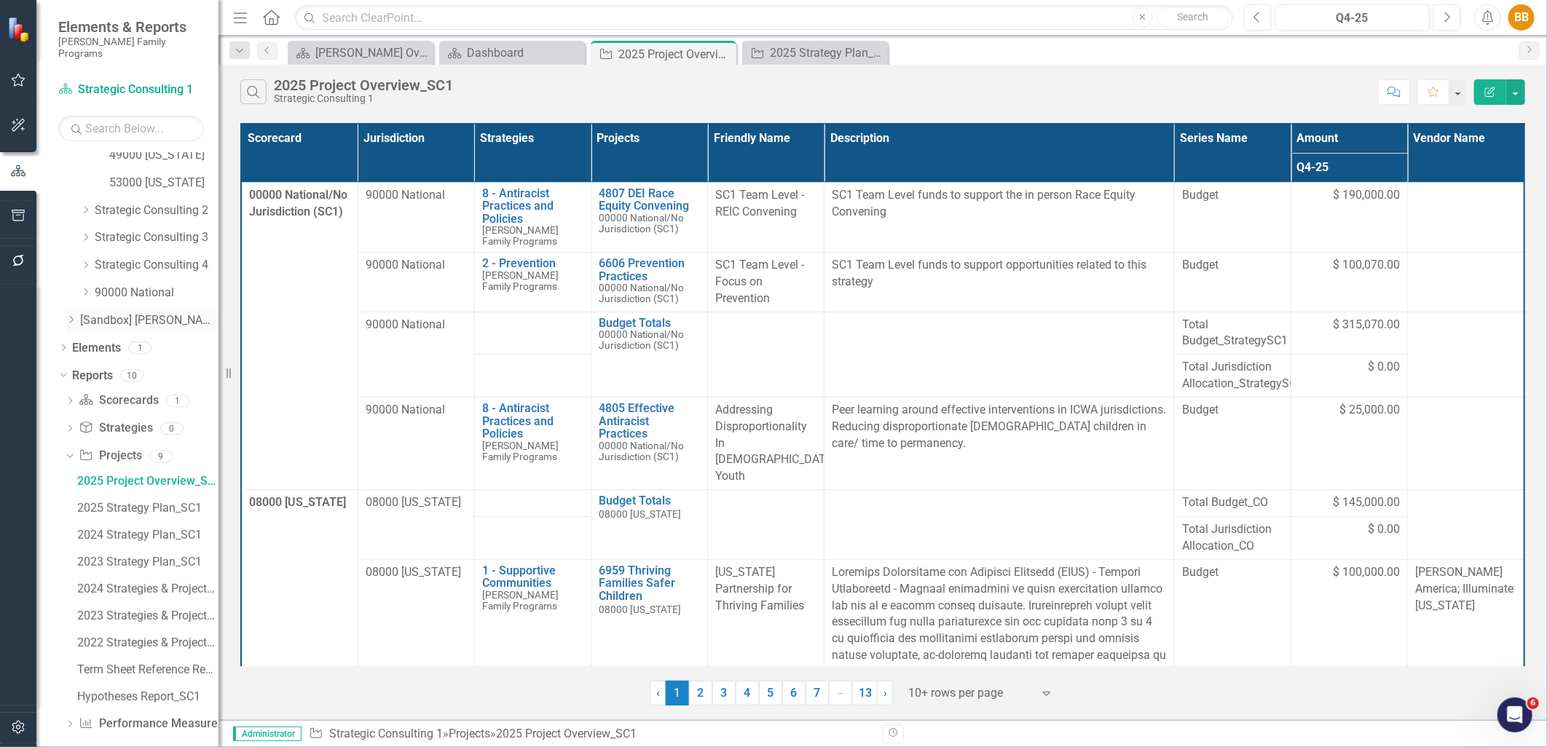
scroll to position [452, 0]
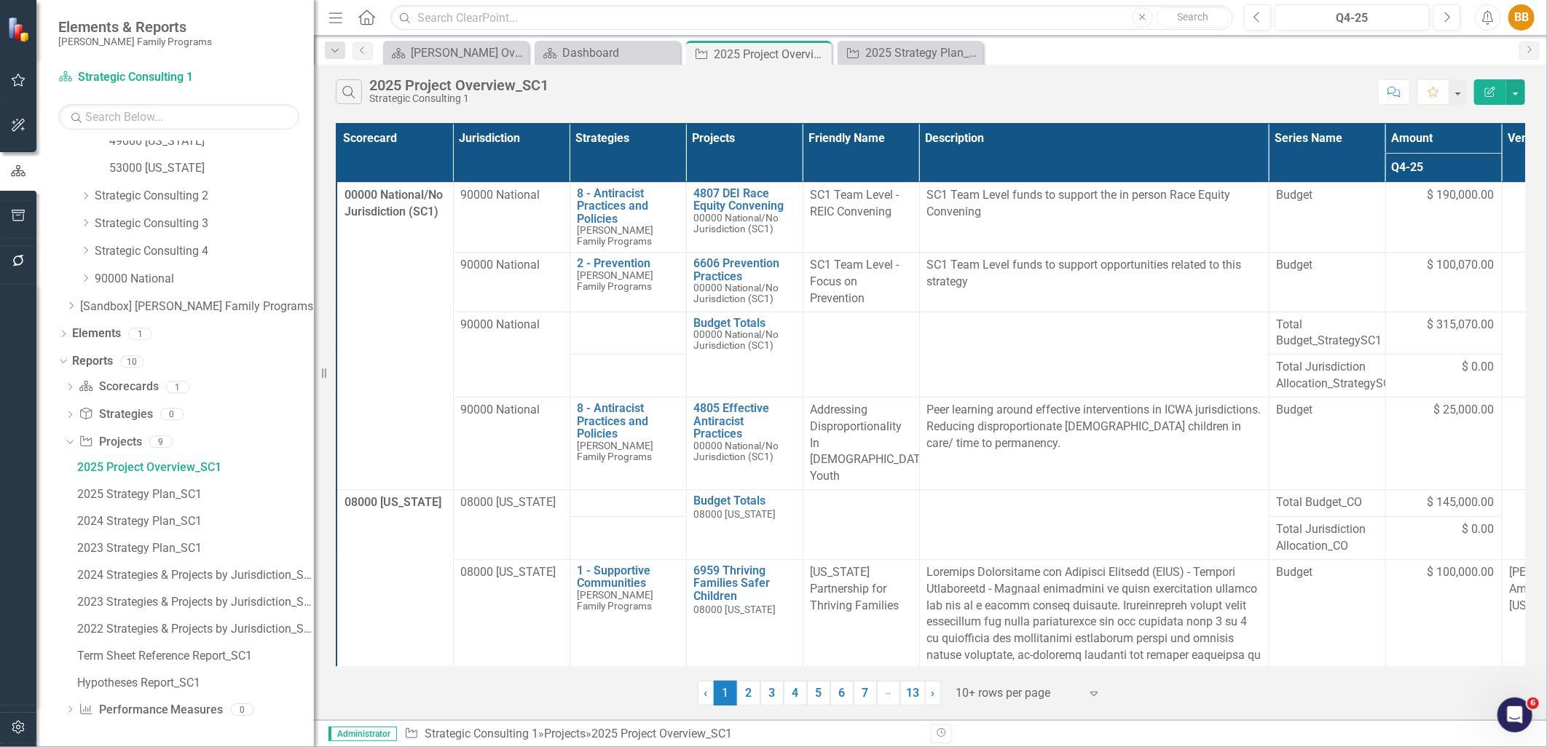
drag, startPoint x: 221, startPoint y: 571, endPoint x: 314, endPoint y: 565, distance: 92.7
click at [314, 565] on div "Resize" at bounding box center [320, 373] width 12 height 747
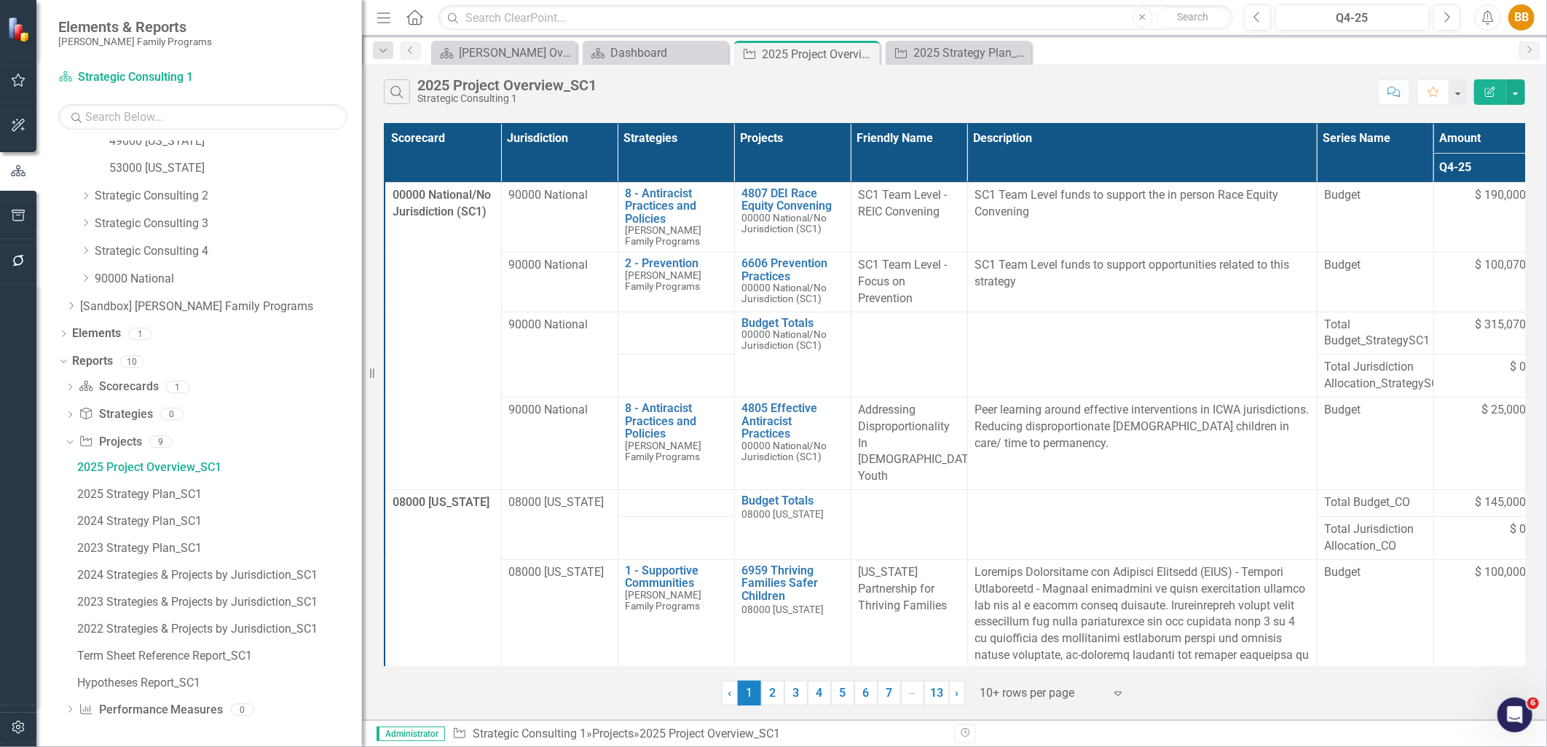
drag, startPoint x: 318, startPoint y: 646, endPoint x: 362, endPoint y: 651, distance: 44.0
click at [362, 651] on div "Resize" at bounding box center [368, 373] width 12 height 747
click at [958, 54] on div "2025 Strategy Plan_SC1" at bounding box center [961, 53] width 96 height 18
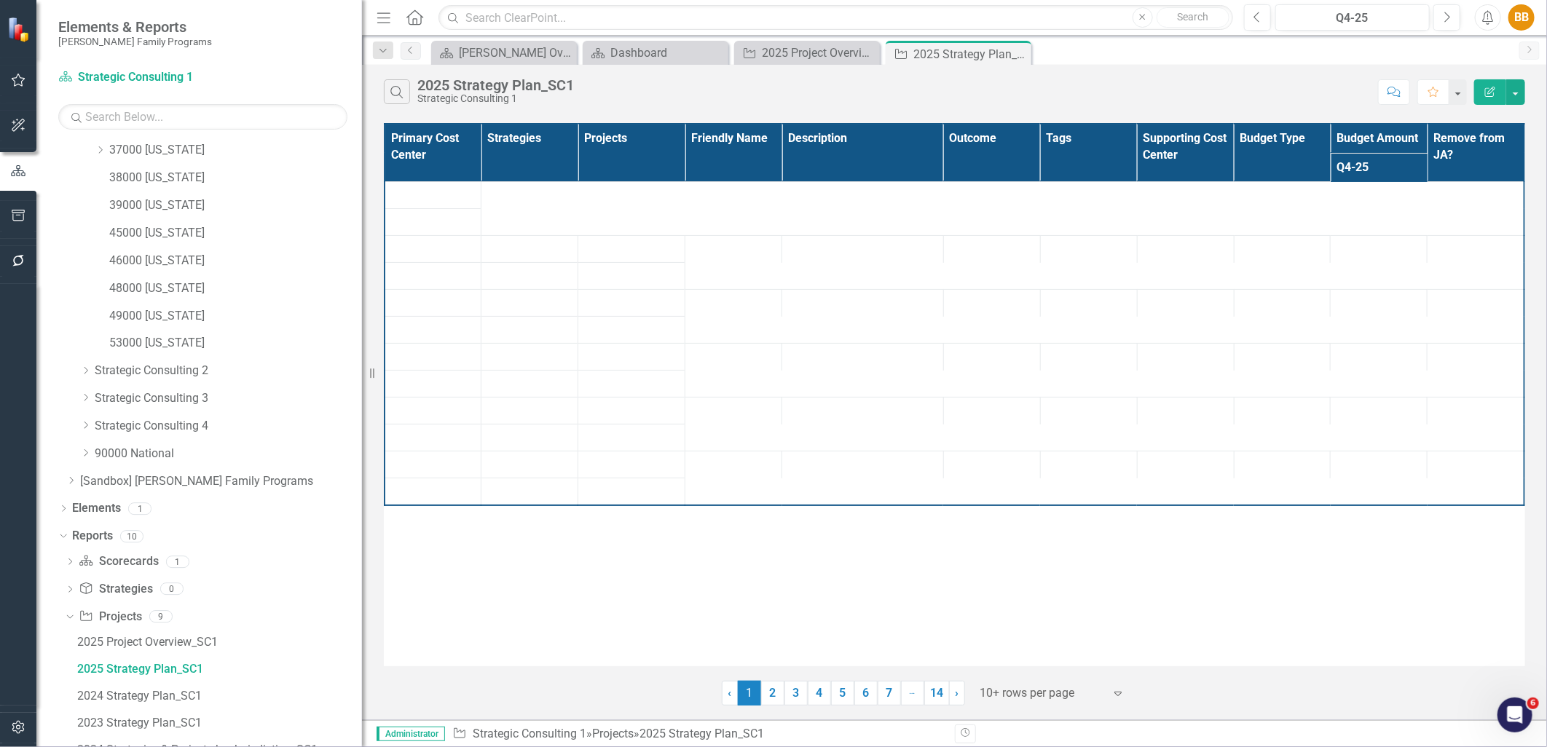
scroll to position [211, 0]
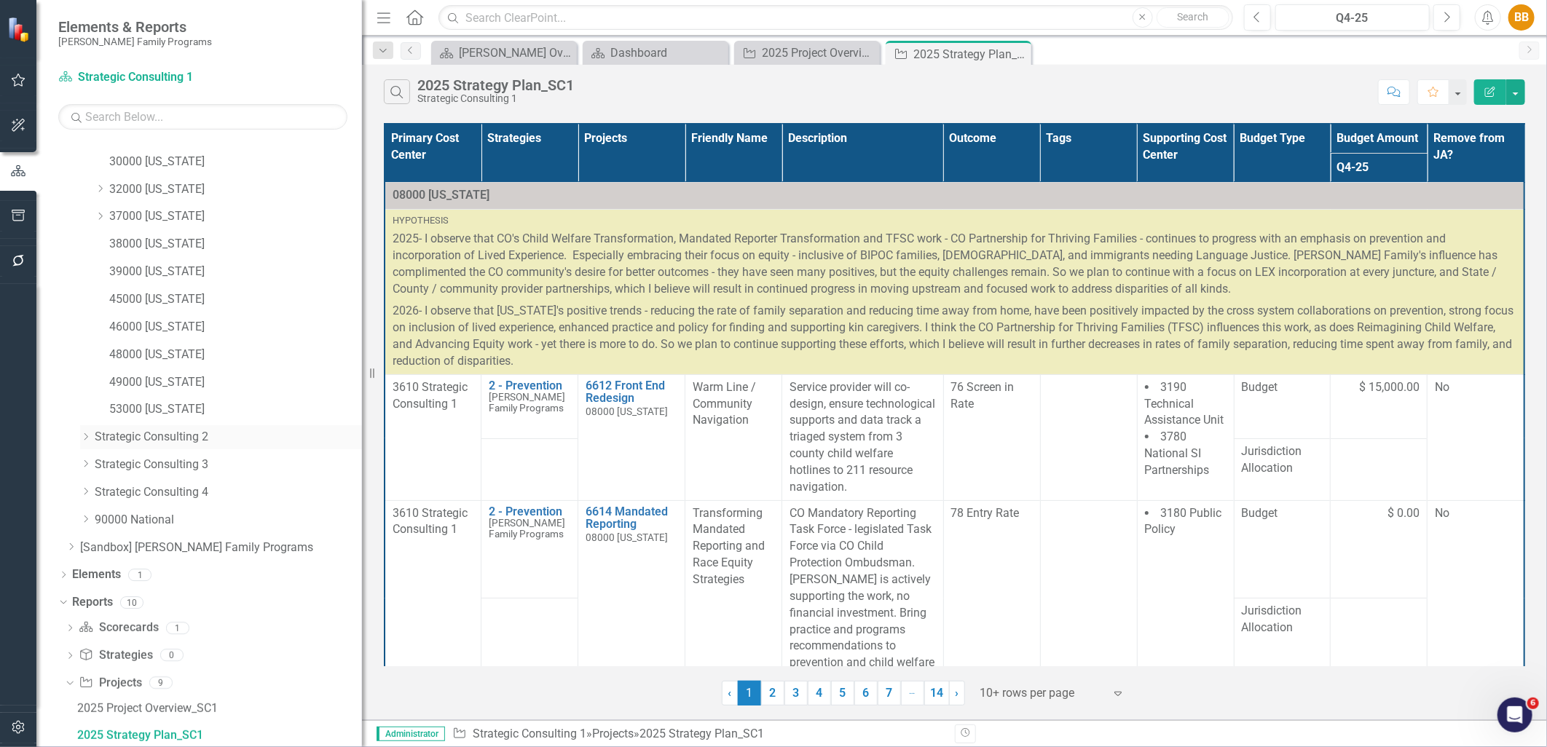
click at [113, 441] on link "Strategic Consulting 2" at bounding box center [228, 437] width 267 height 17
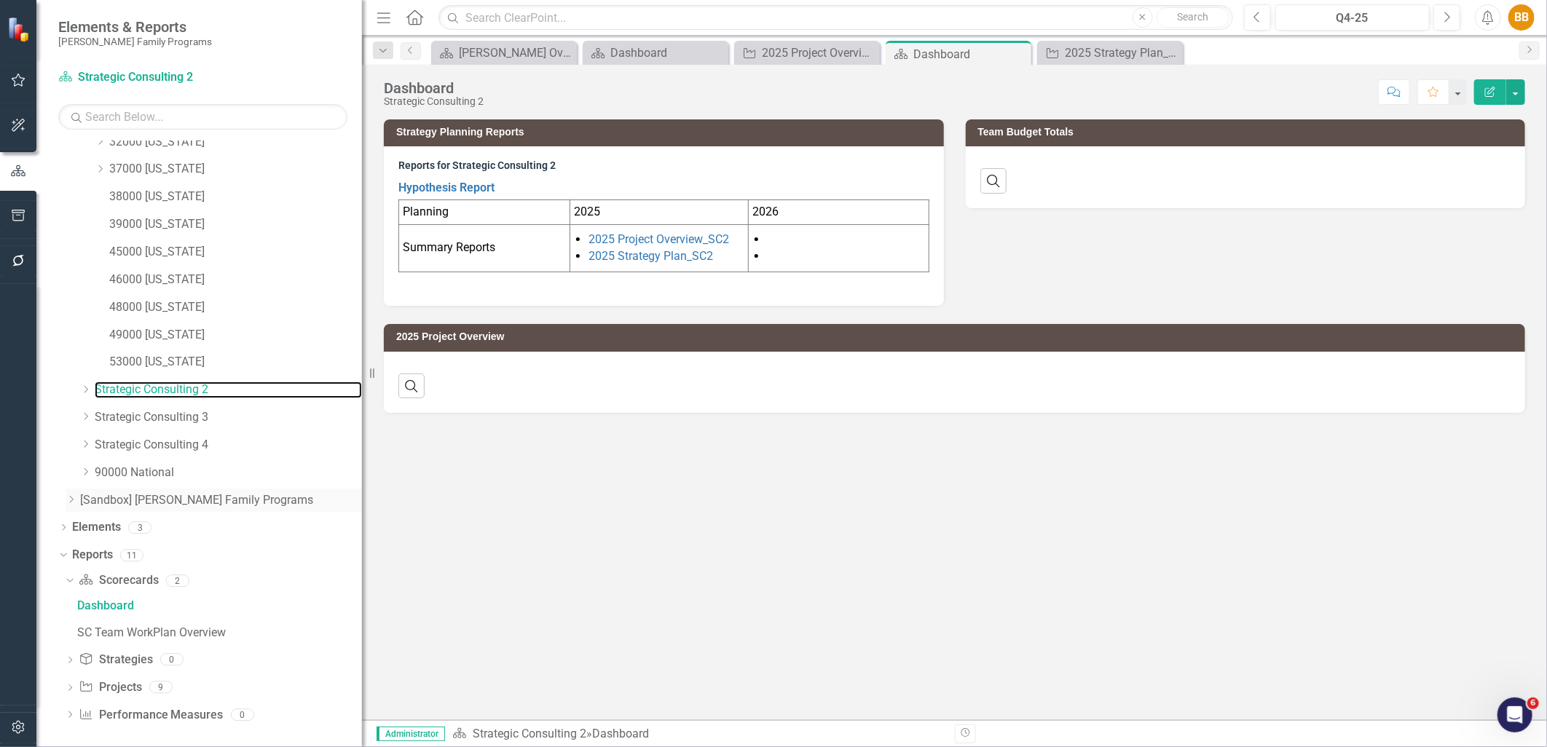
scroll to position [264, 0]
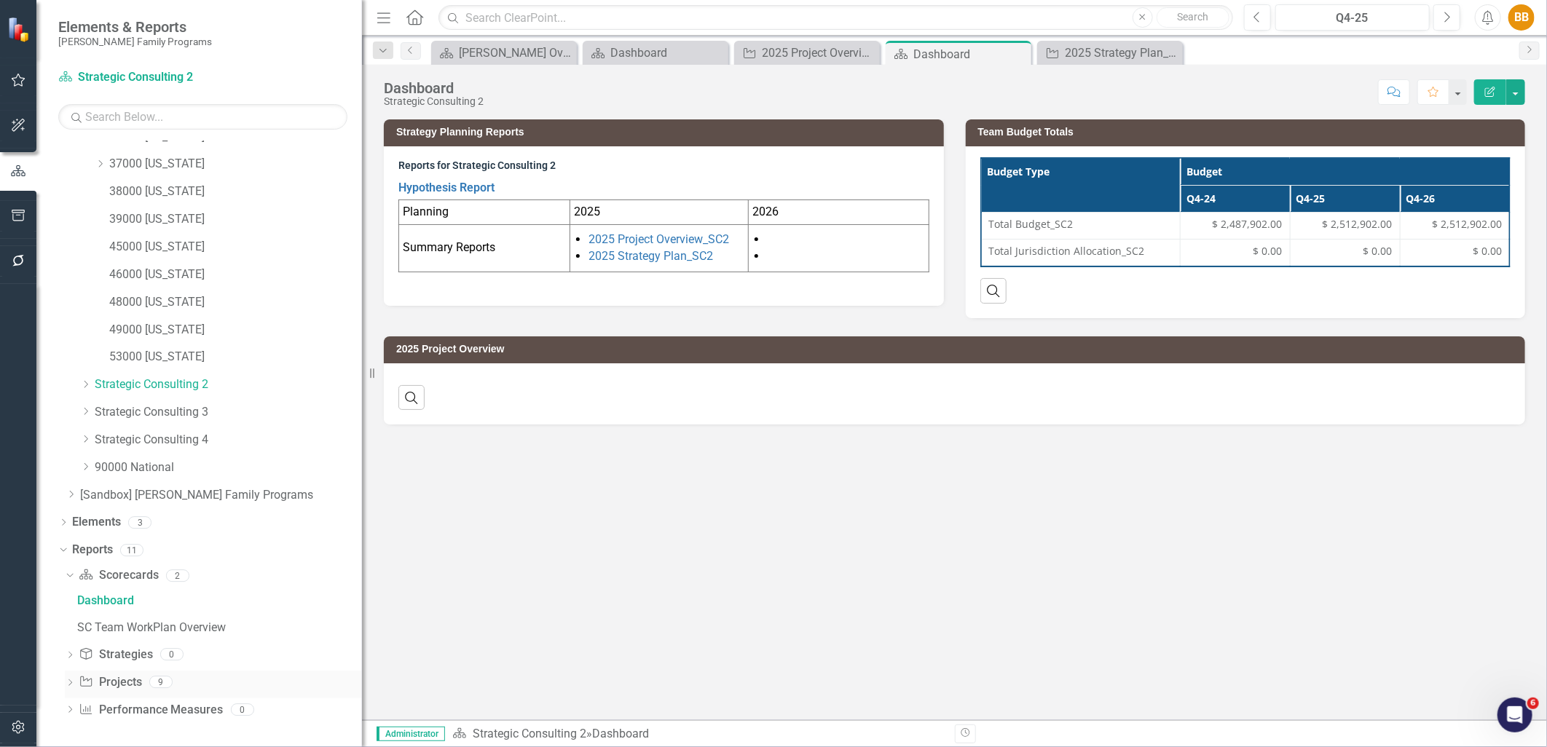
click at [69, 685] on icon "Dropdown" at bounding box center [70, 684] width 10 height 8
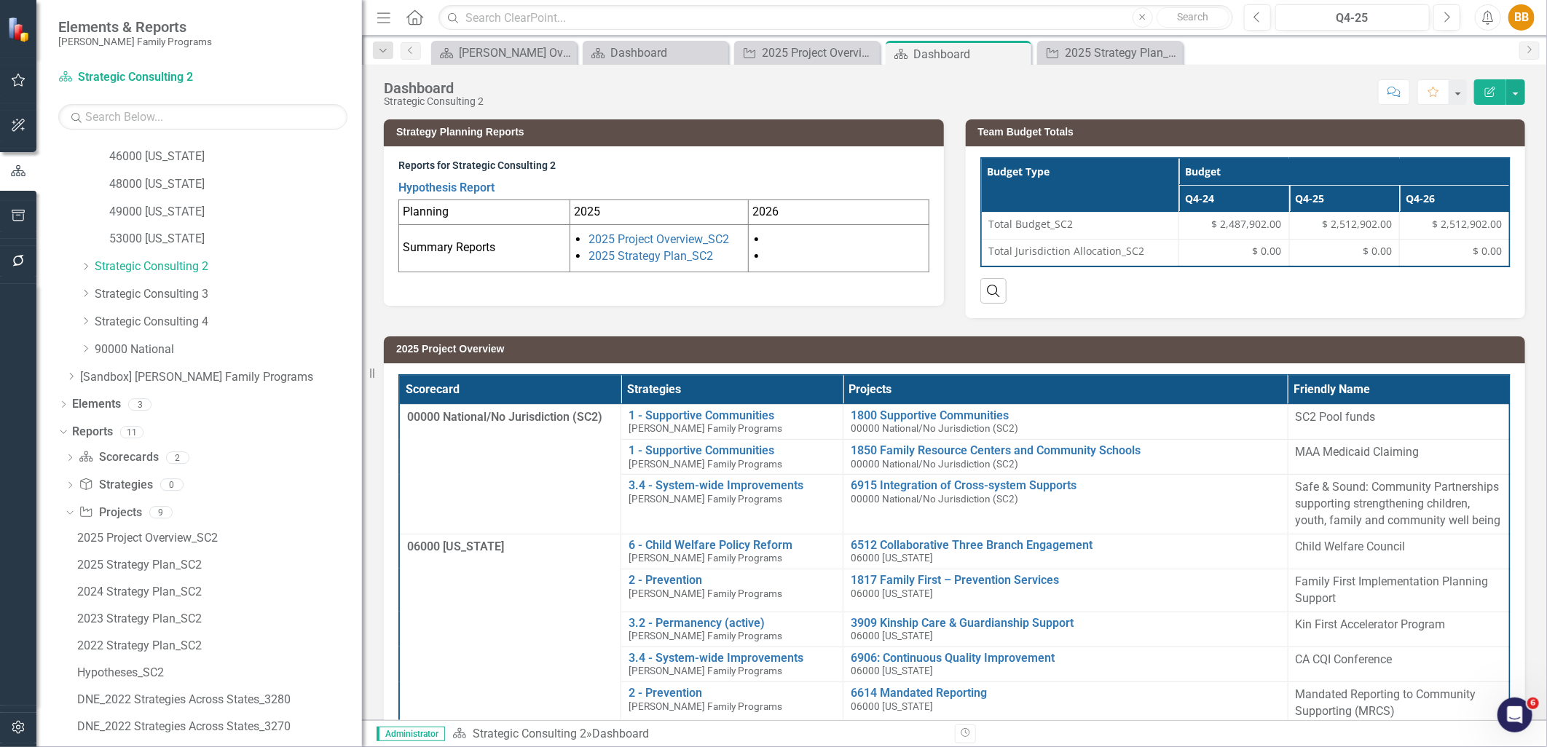
scroll to position [452, 0]
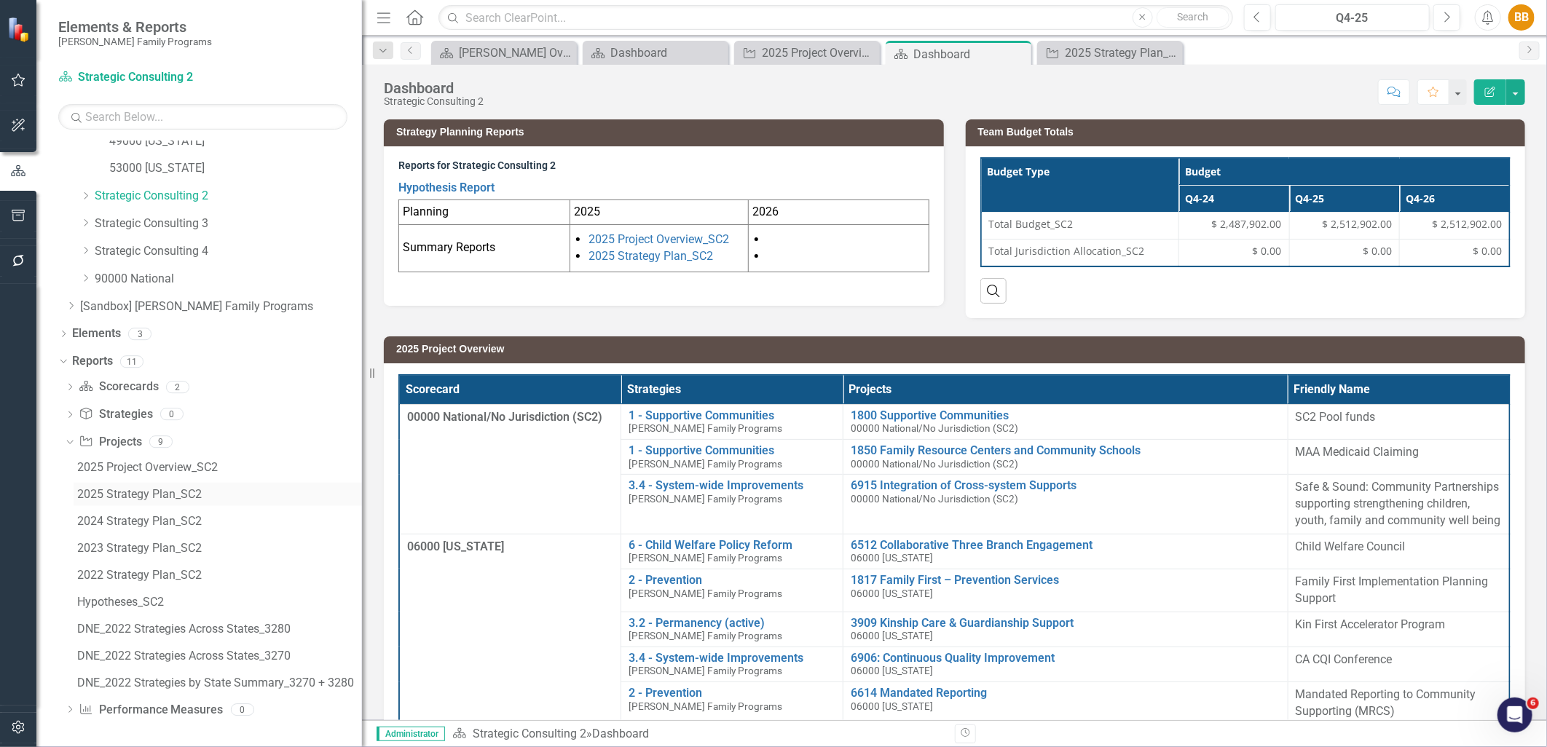
click at [173, 491] on div "2025 Strategy Plan_SC2" at bounding box center [219, 494] width 285 height 13
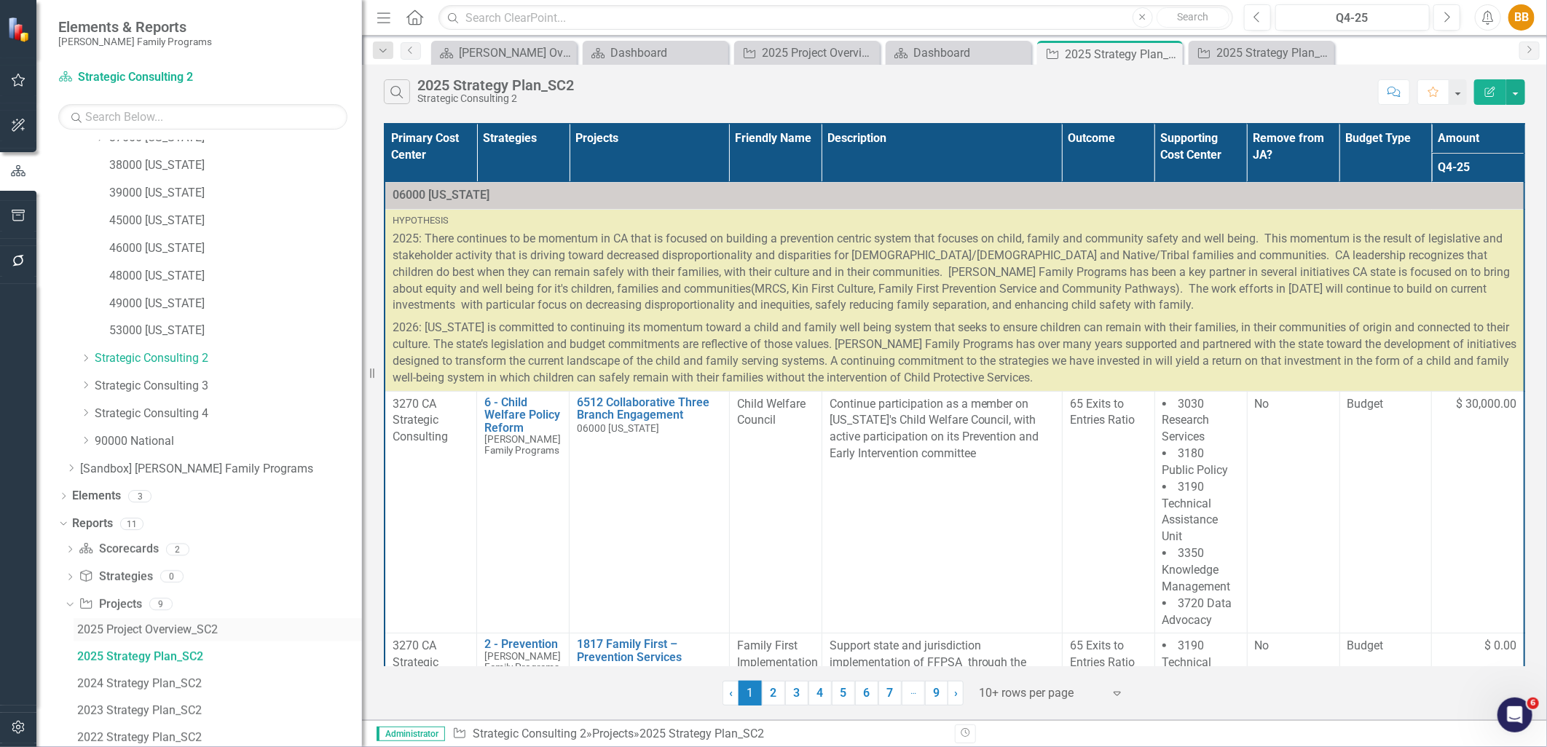
scroll to position [372, 0]
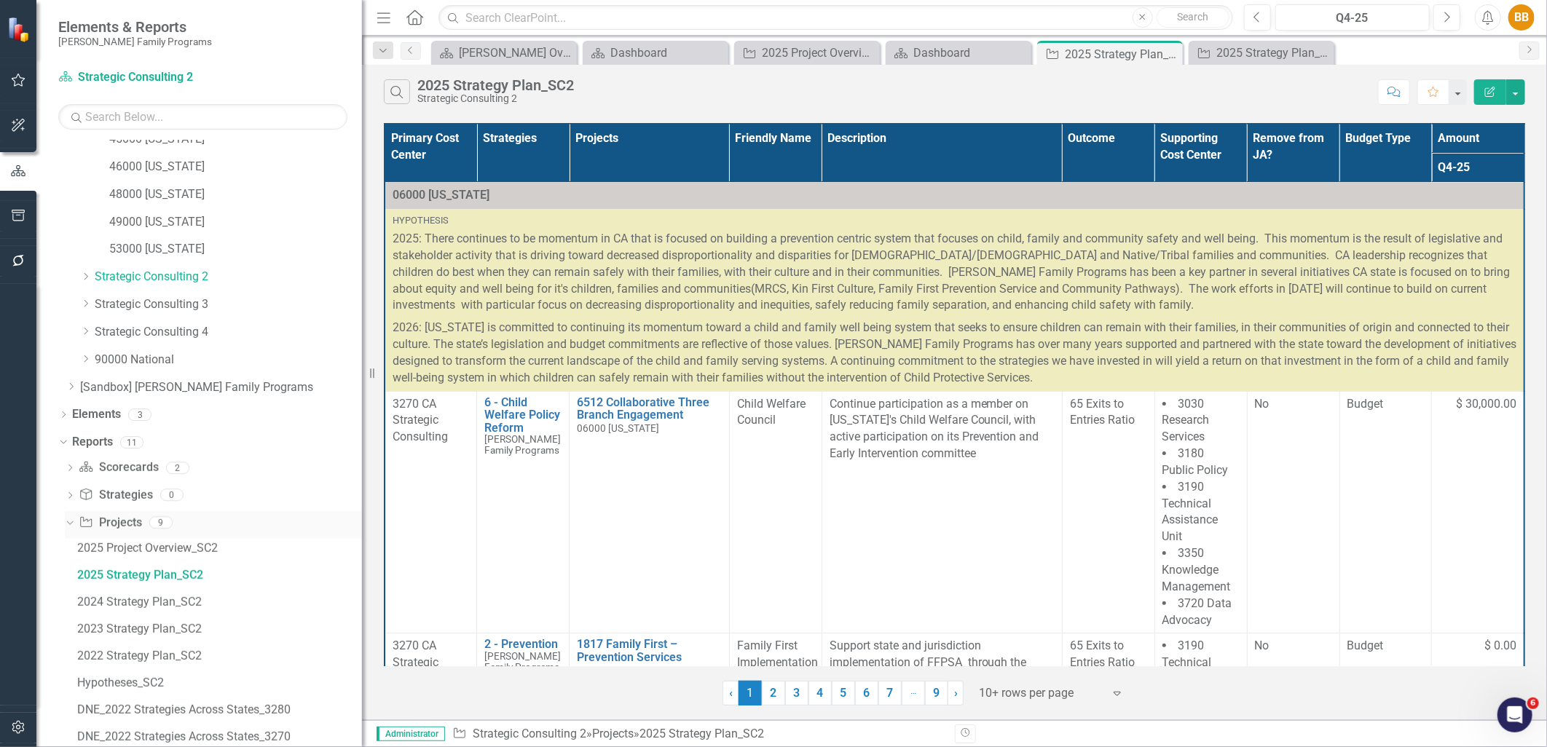
click at [107, 518] on link "Project Projects" at bounding box center [110, 523] width 63 height 17
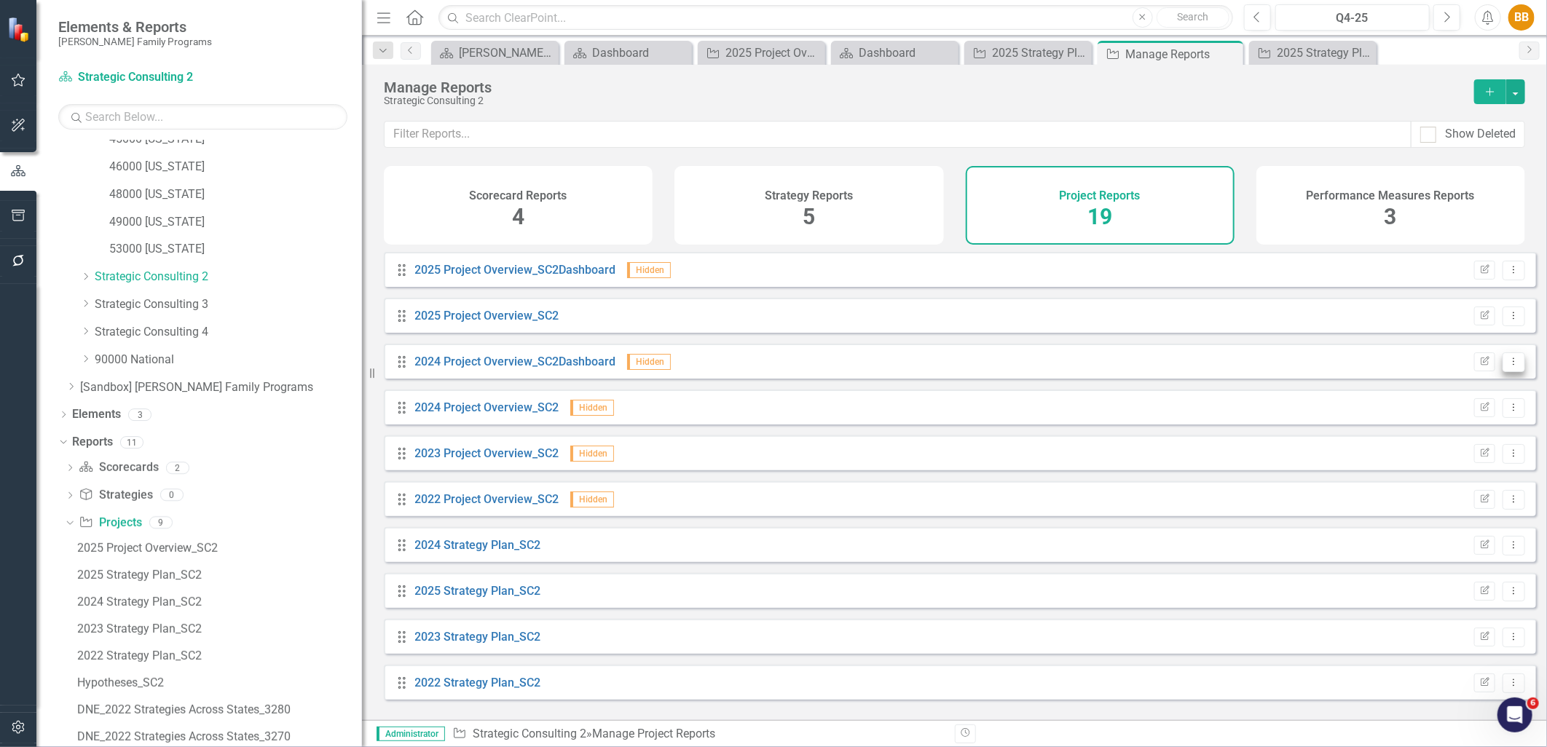
click at [1508, 366] on icon "Dropdown Menu" at bounding box center [1514, 361] width 12 height 9
click at [547, 369] on link "2024 Project Overview_SC2Dashboard" at bounding box center [515, 362] width 201 height 14
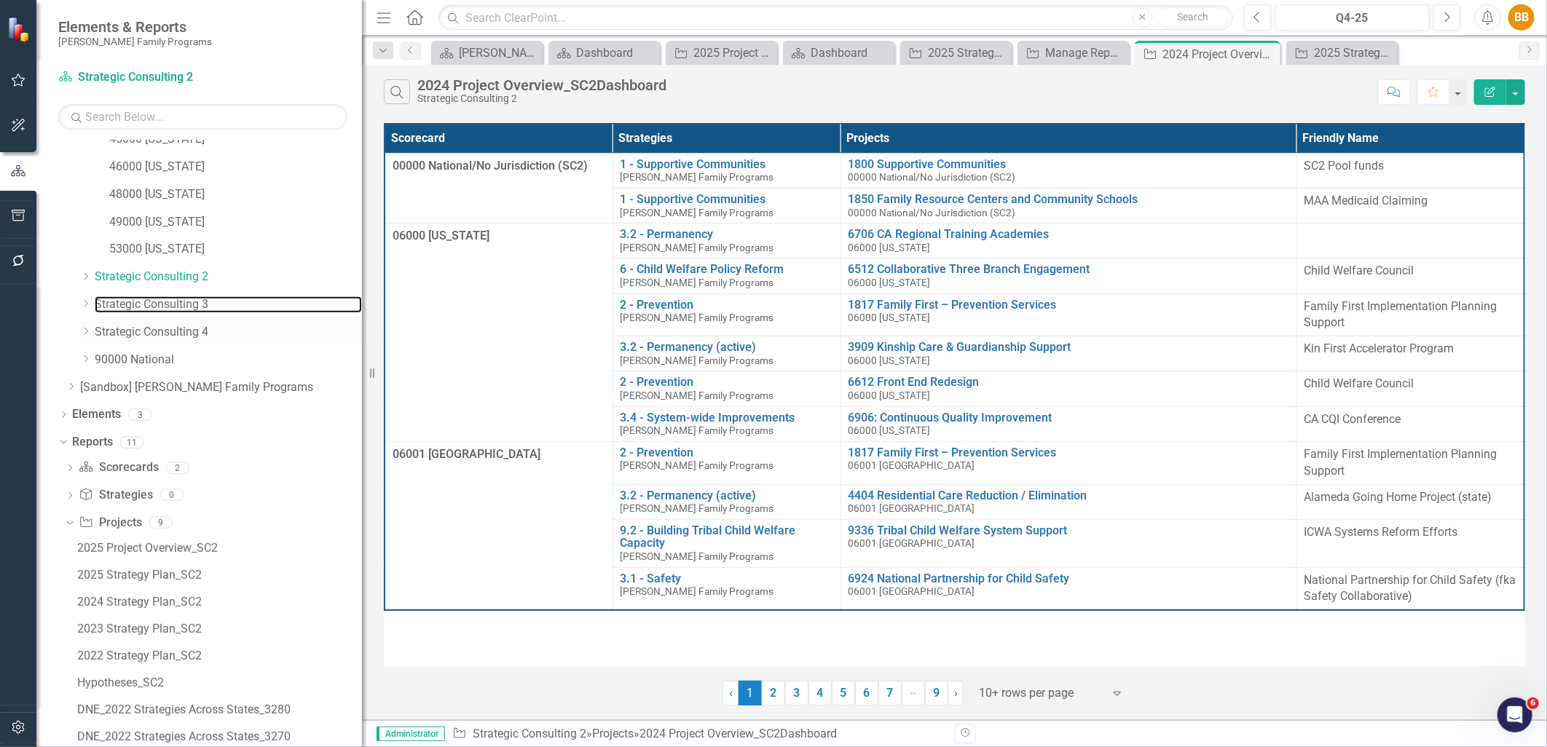
click at [111, 299] on link "Strategic Consulting 3" at bounding box center [228, 304] width 267 height 17
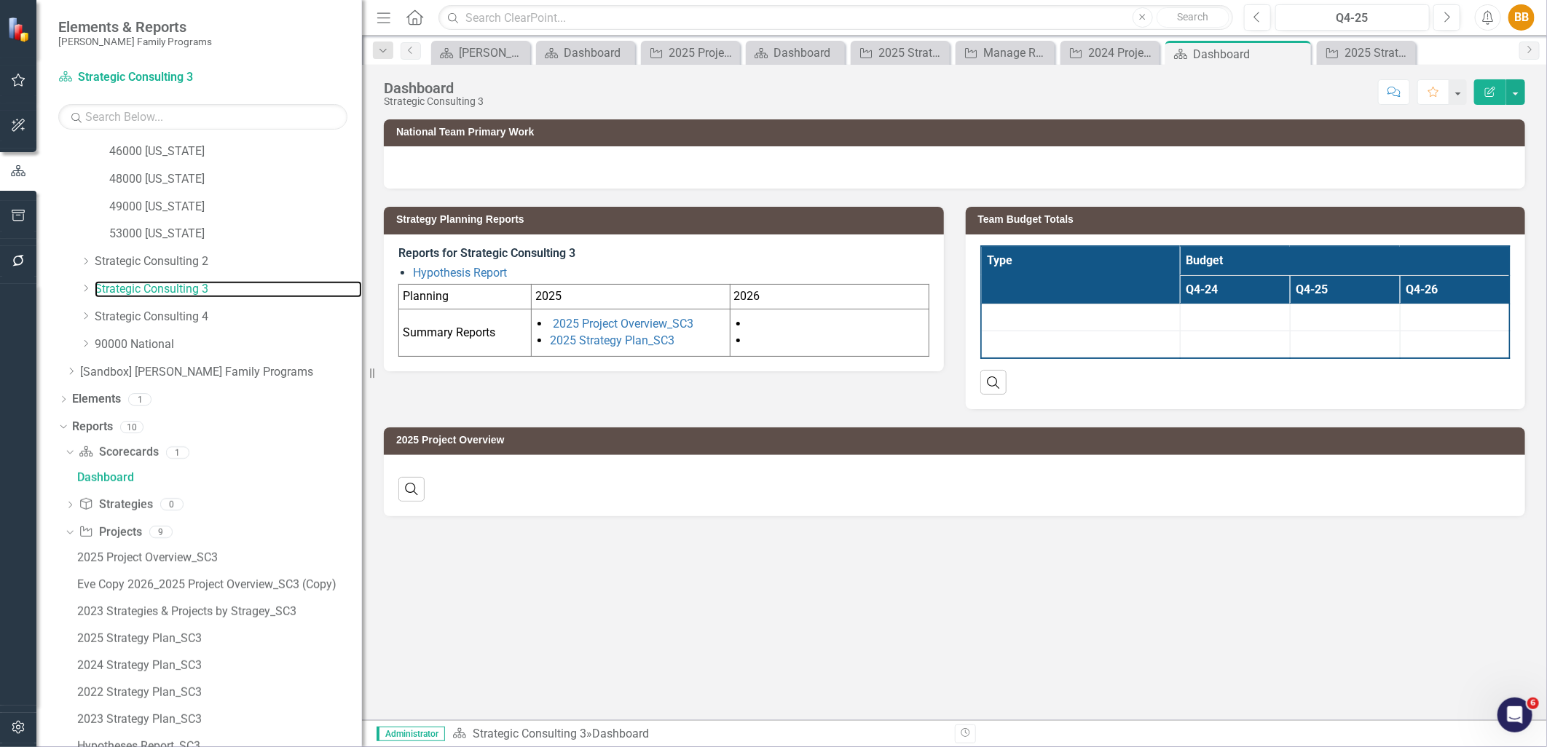
scroll to position [477, 0]
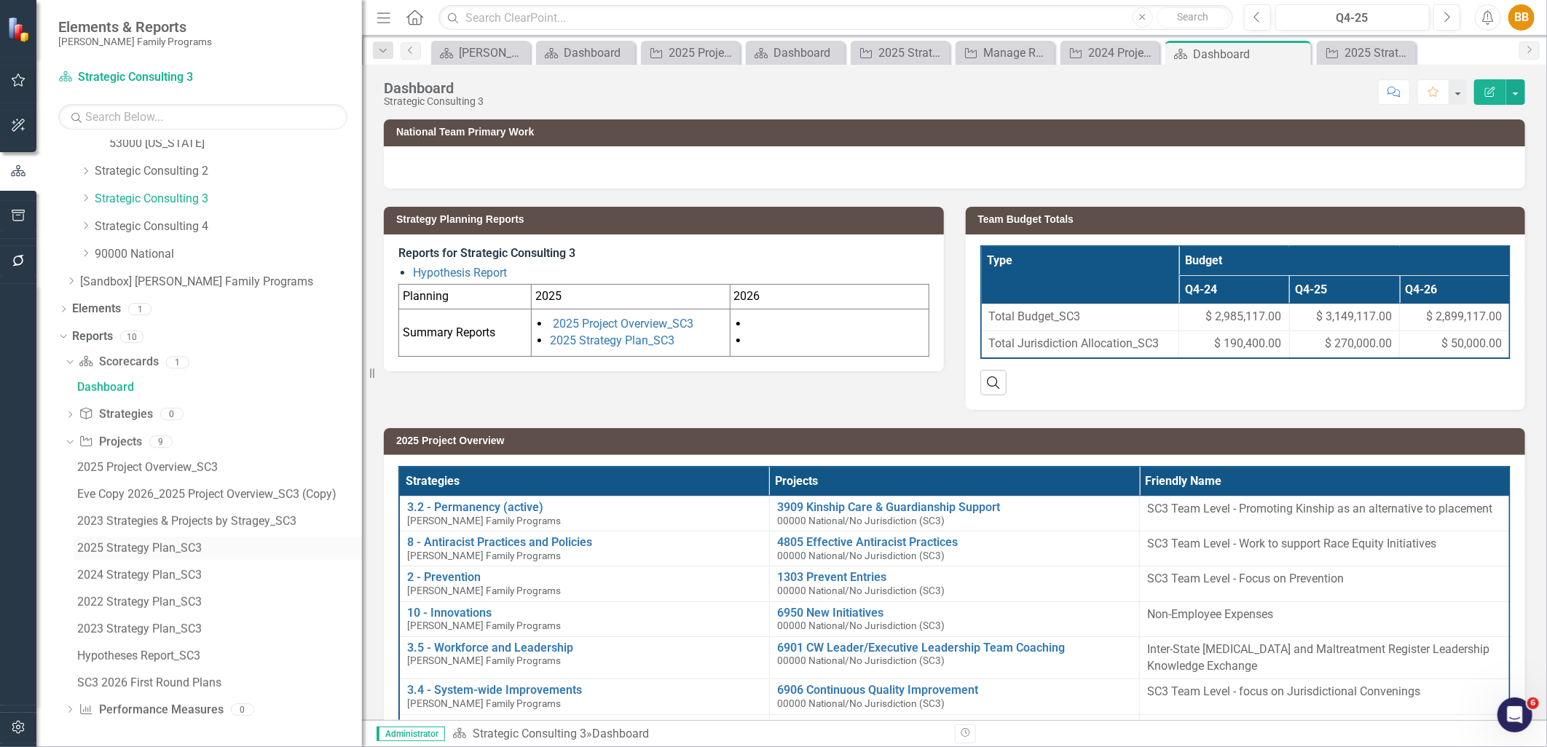
click at [194, 552] on div "2025 Strategy Plan_SC3" at bounding box center [219, 548] width 285 height 13
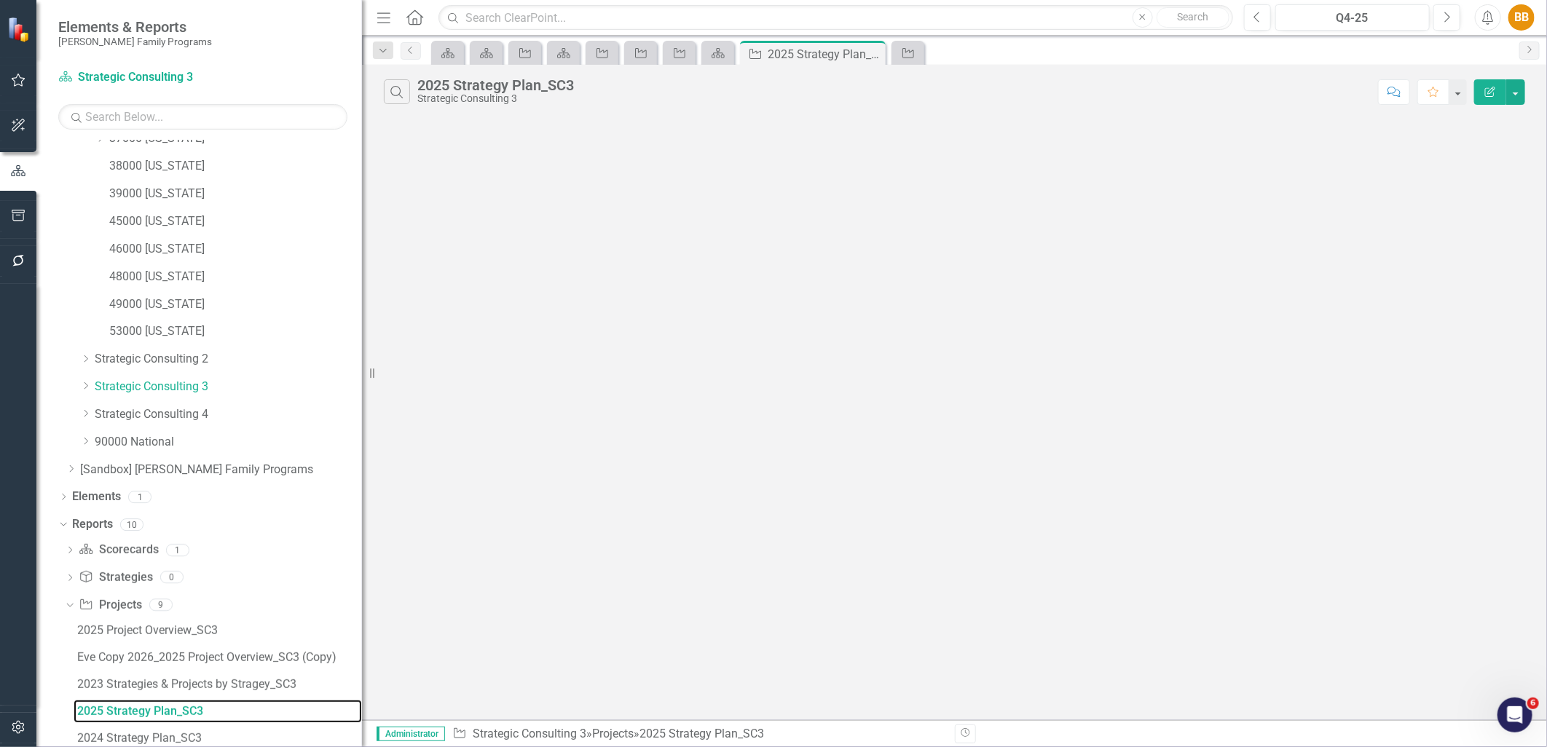
scroll to position [264, 0]
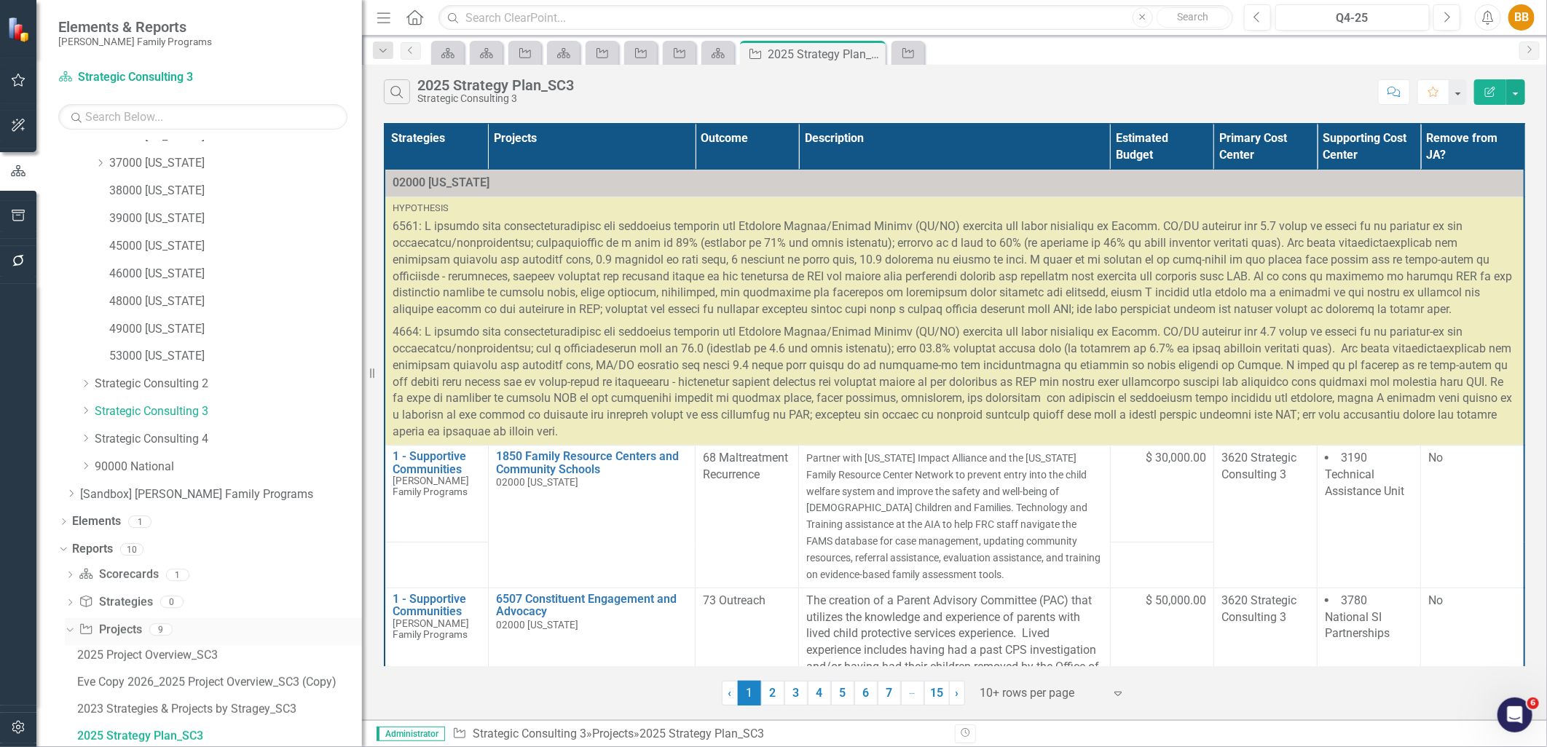
drag, startPoint x: 138, startPoint y: 629, endPoint x: 267, endPoint y: 597, distance: 132.0
click at [138, 629] on link "Project Projects" at bounding box center [110, 630] width 63 height 17
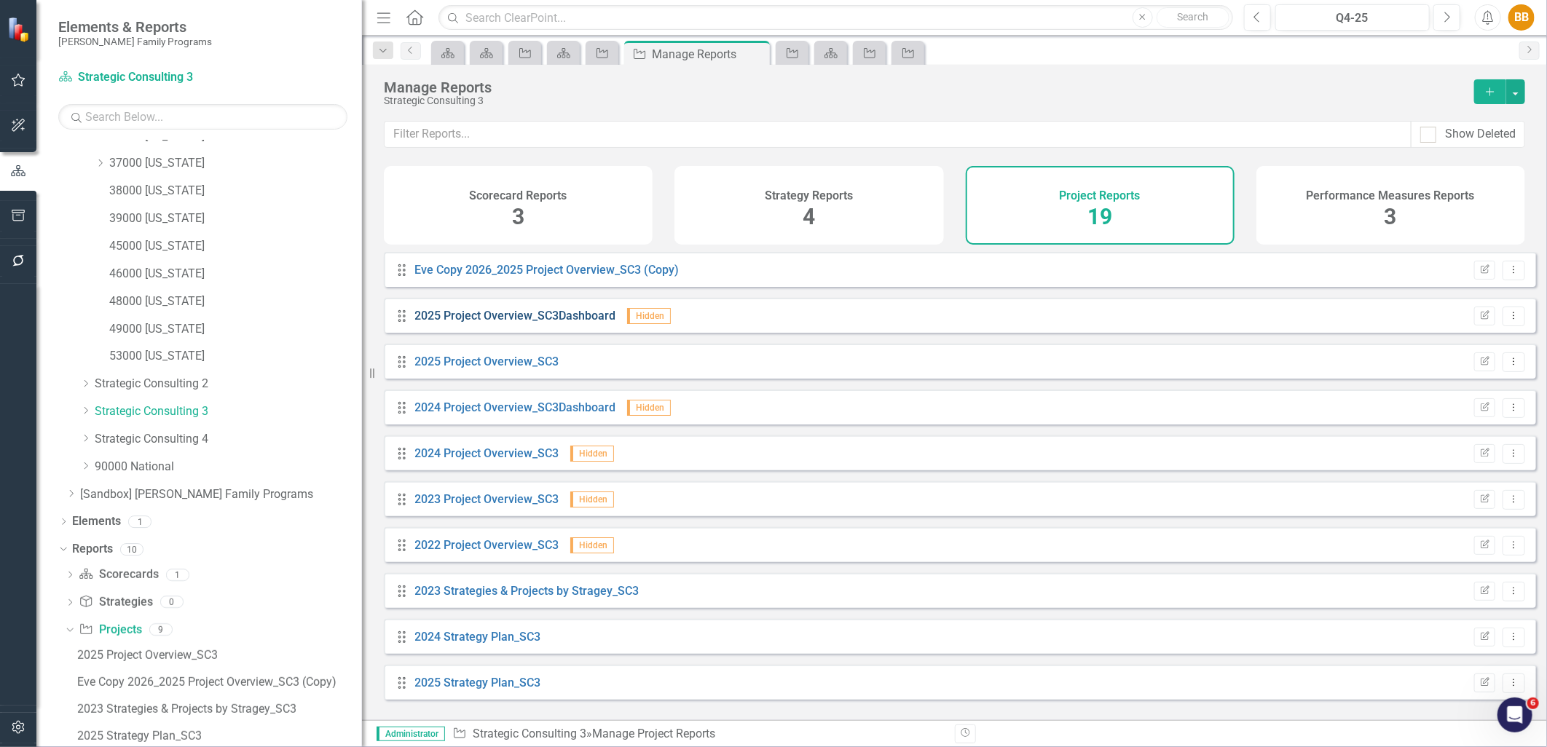
click at [514, 322] on link "2025 Project Overview_SC3Dashboard" at bounding box center [515, 316] width 201 height 14
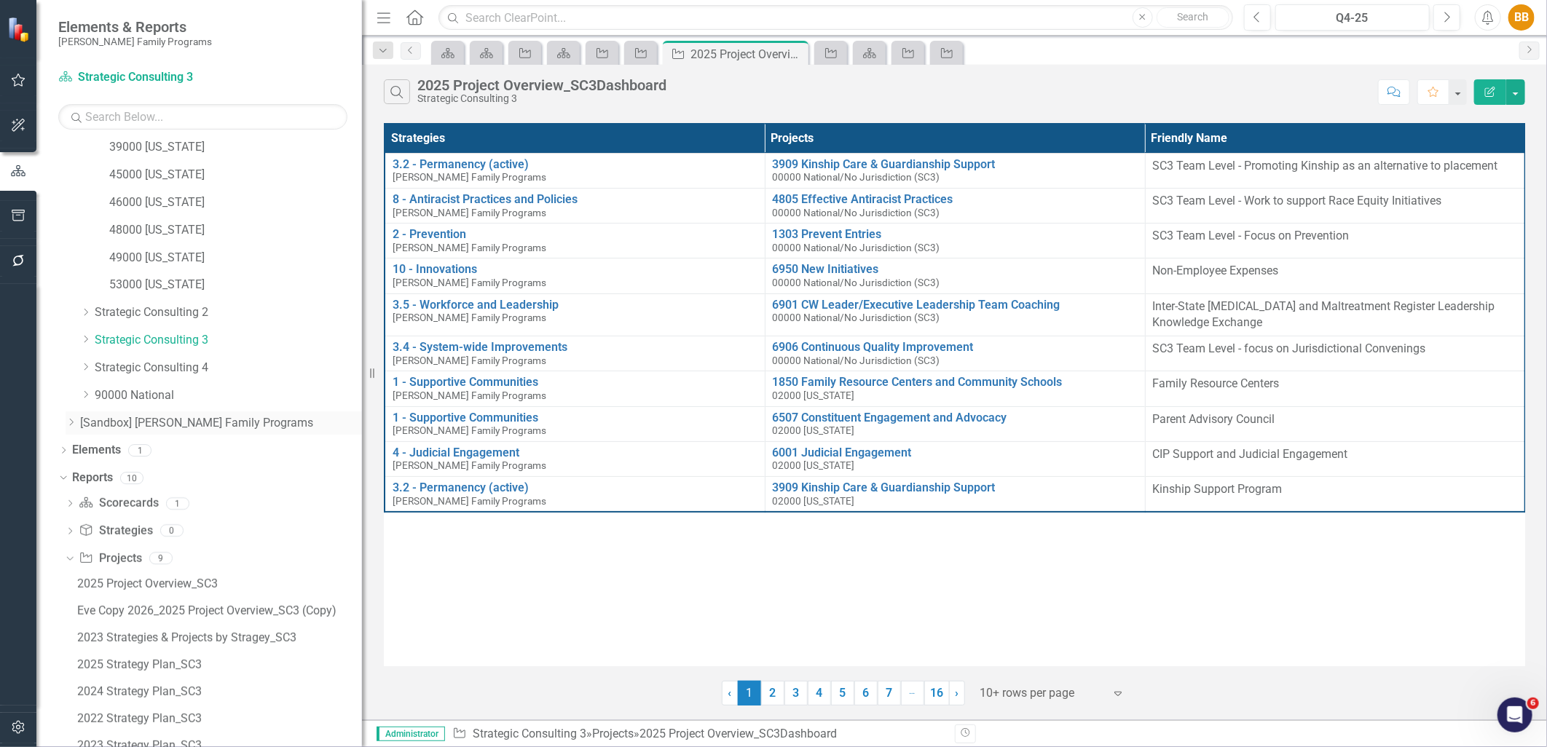
scroll to position [345, 0]
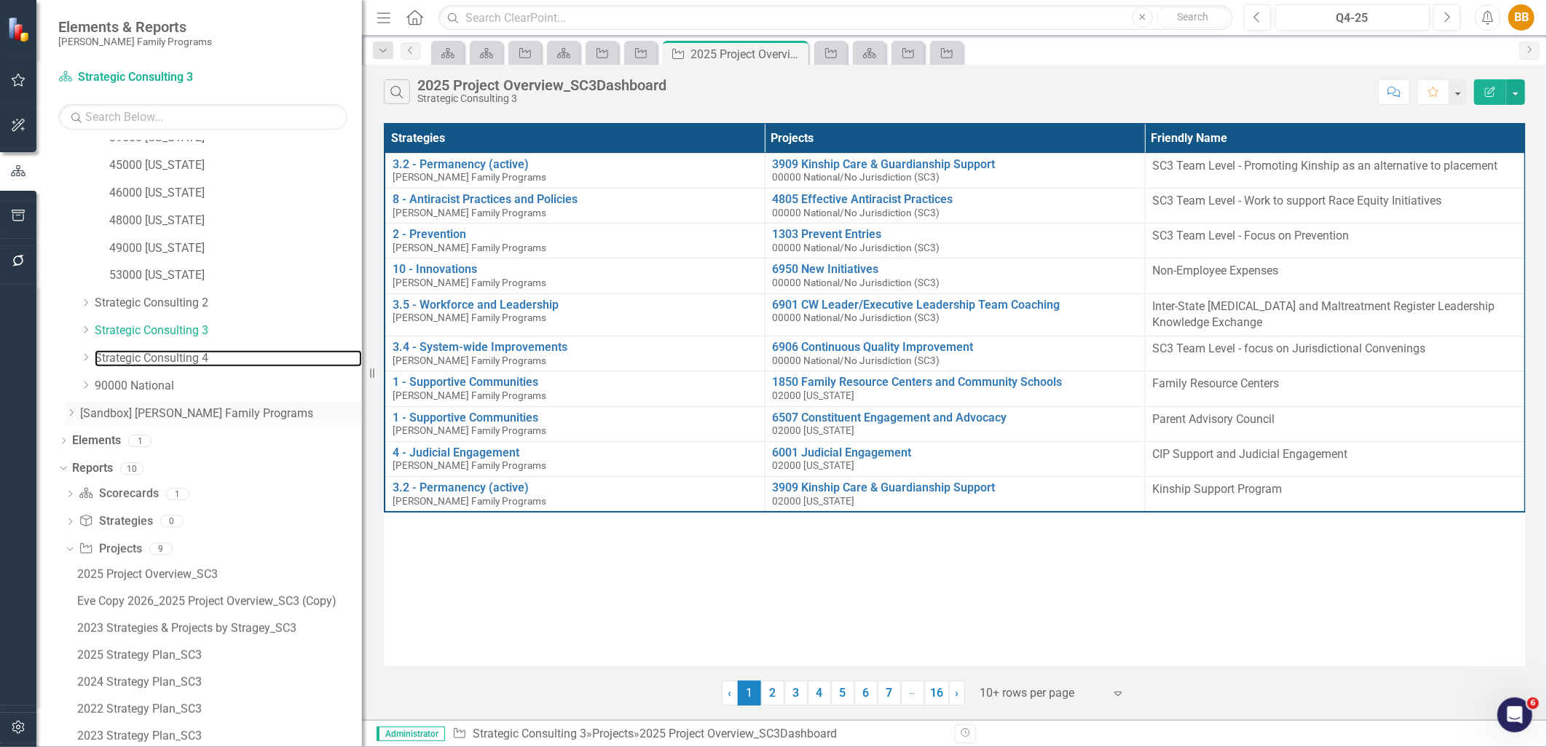
drag, startPoint x: 146, startPoint y: 361, endPoint x: 168, endPoint y: 412, distance: 55.2
click at [146, 361] on link "Strategic Consulting 4" at bounding box center [228, 358] width 267 height 17
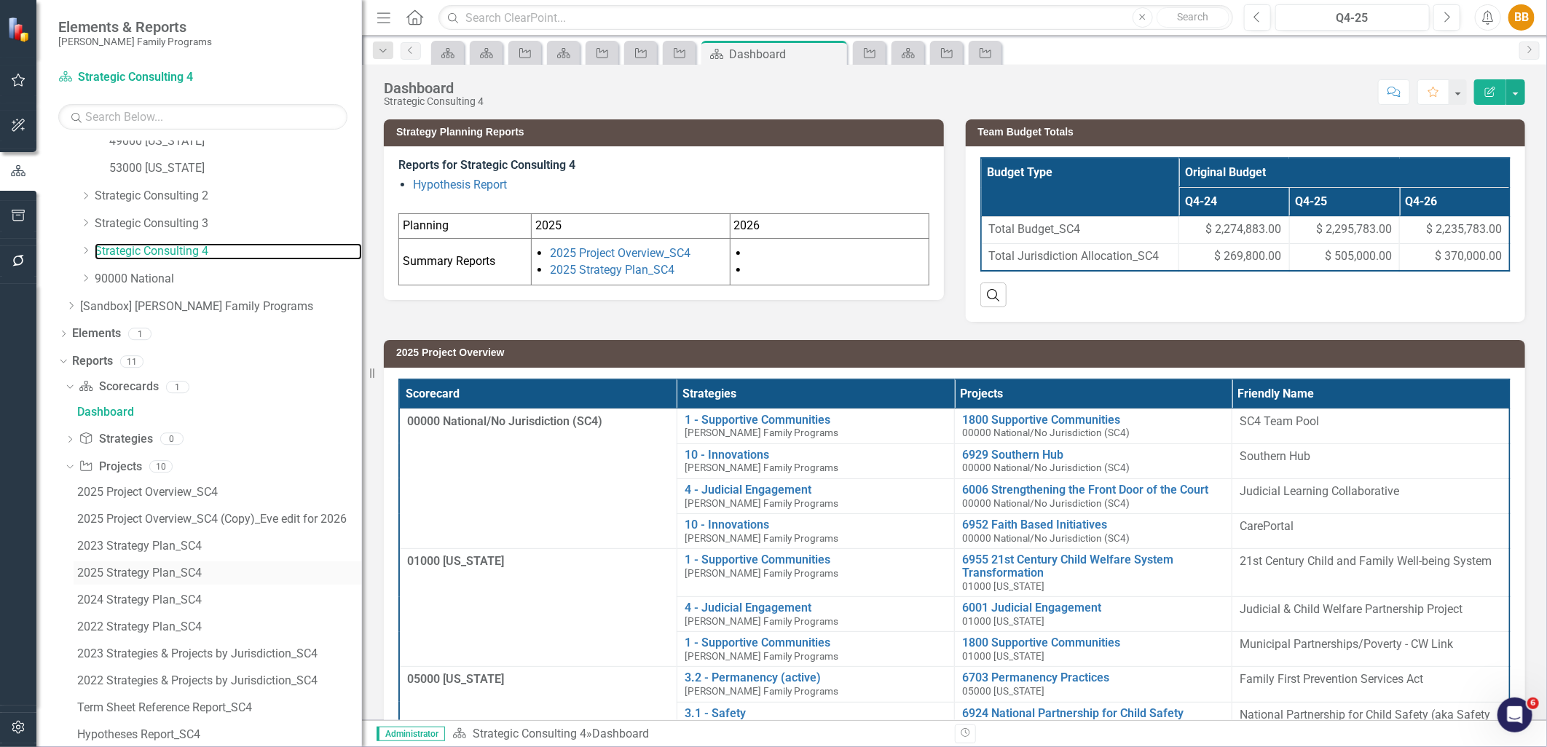
scroll to position [504, 0]
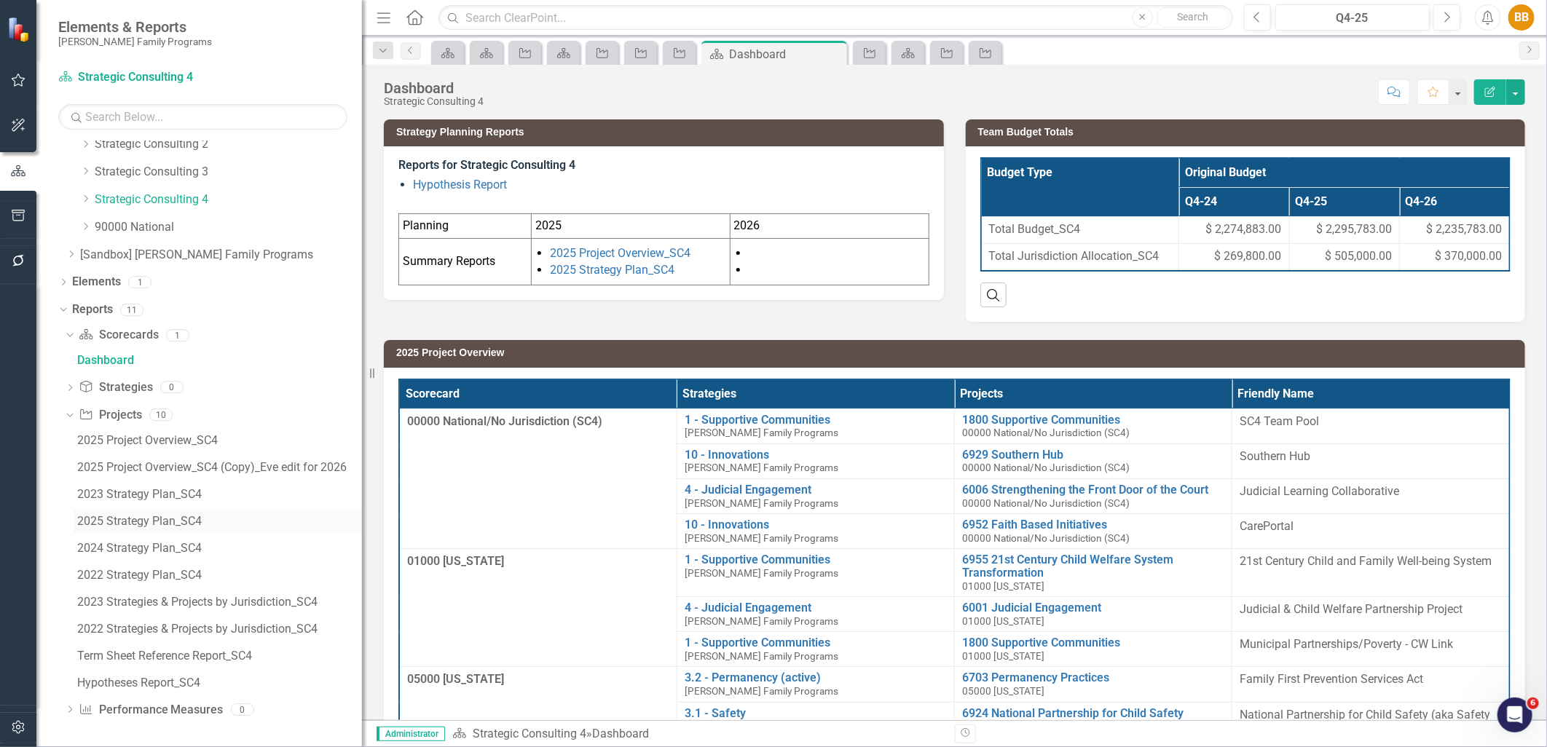
click at [172, 516] on div "2025 Strategy Plan_SC4" at bounding box center [219, 521] width 285 height 13
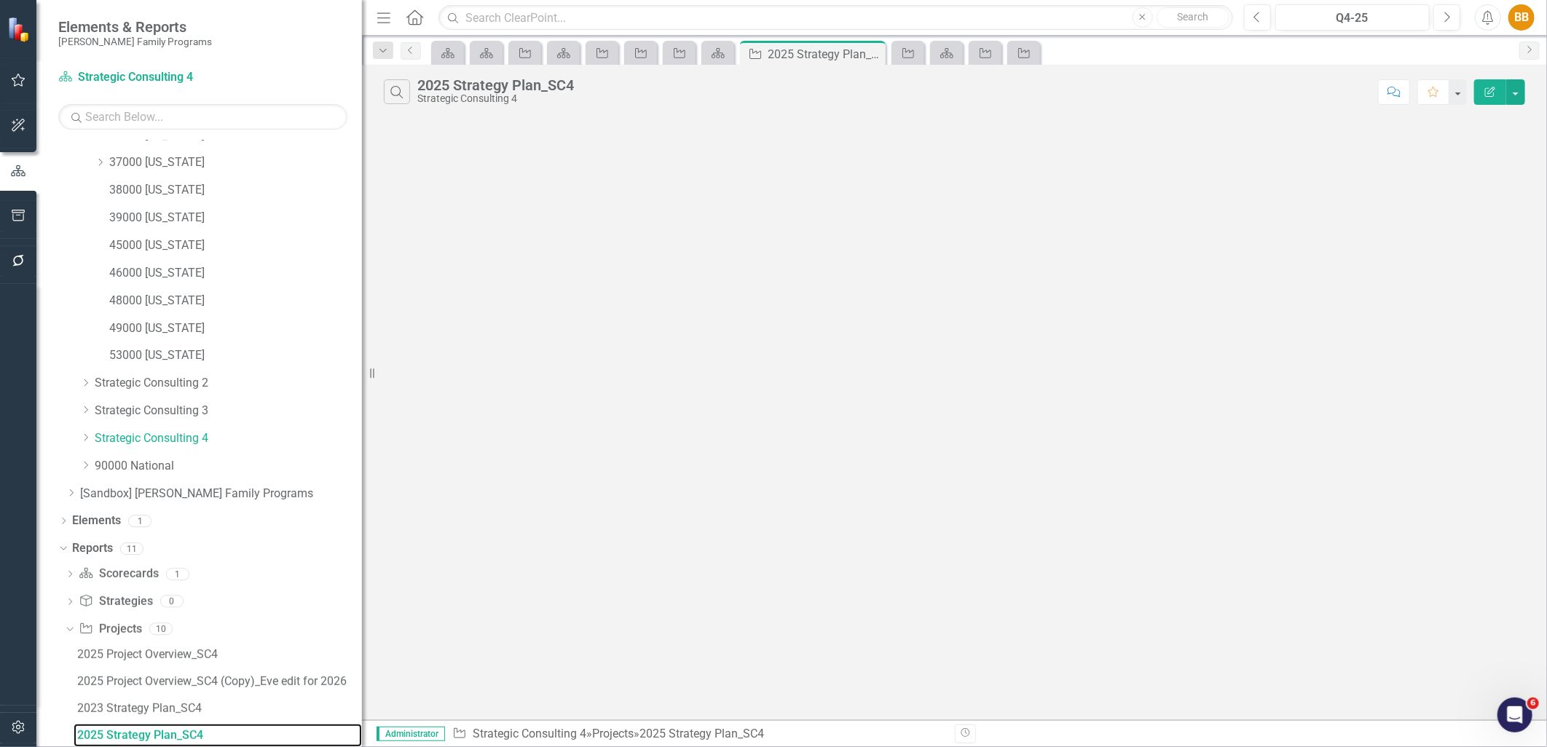
scroll to position [264, 0]
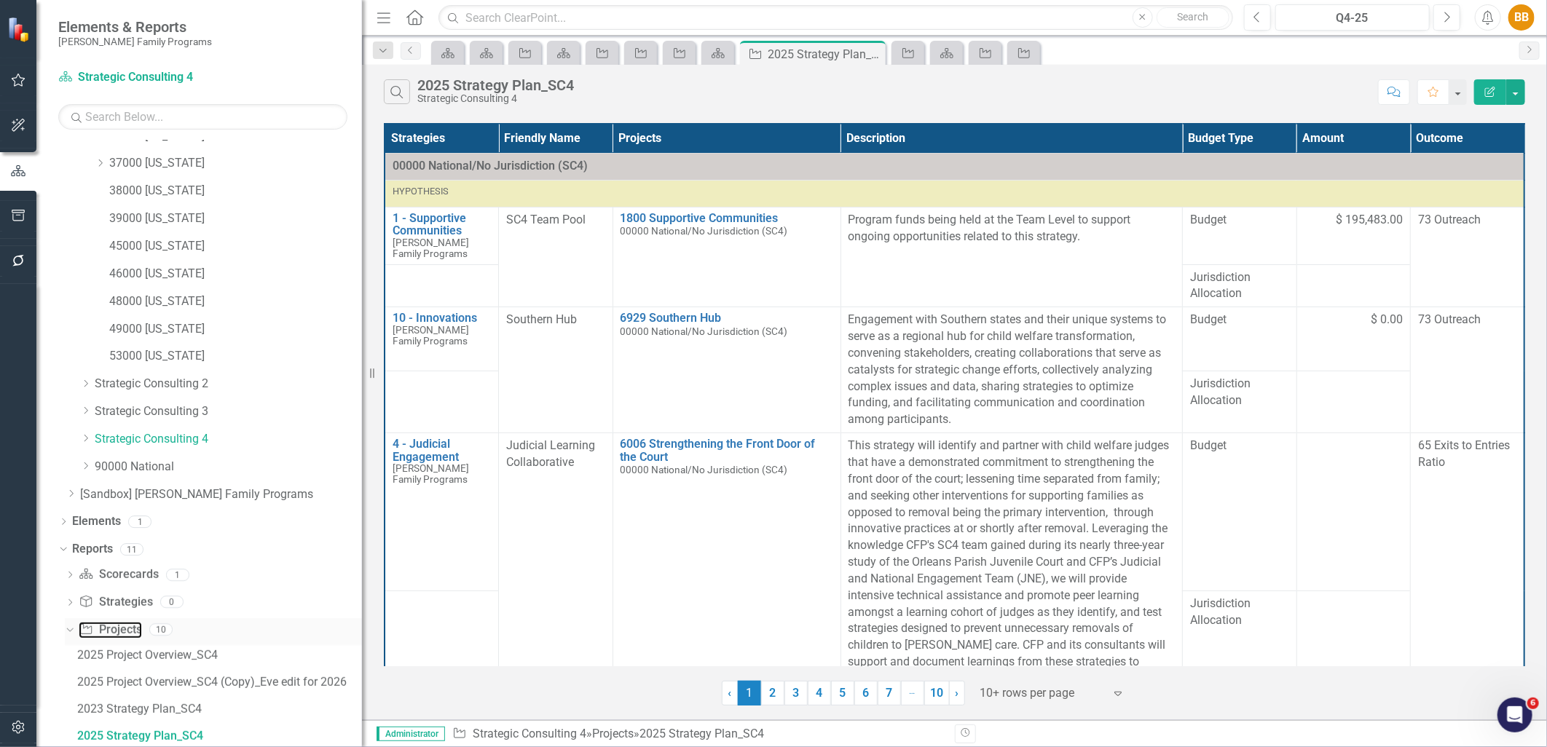
drag, startPoint x: 132, startPoint y: 634, endPoint x: 162, endPoint y: 625, distance: 31.1
click at [132, 634] on link "Project Projects" at bounding box center [110, 630] width 63 height 17
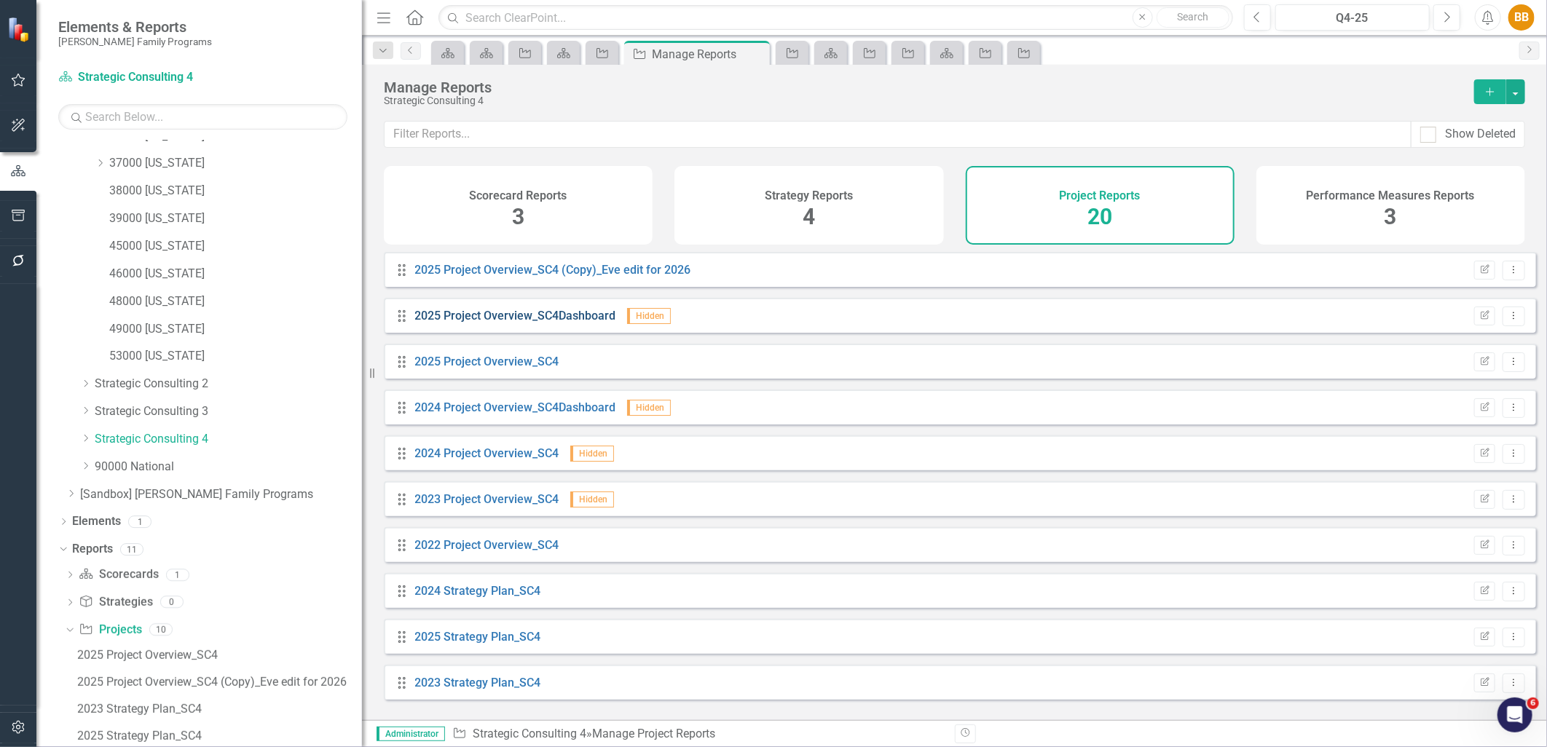
click at [574, 321] on link "2025 Project Overview_SC4Dashboard" at bounding box center [515, 316] width 201 height 14
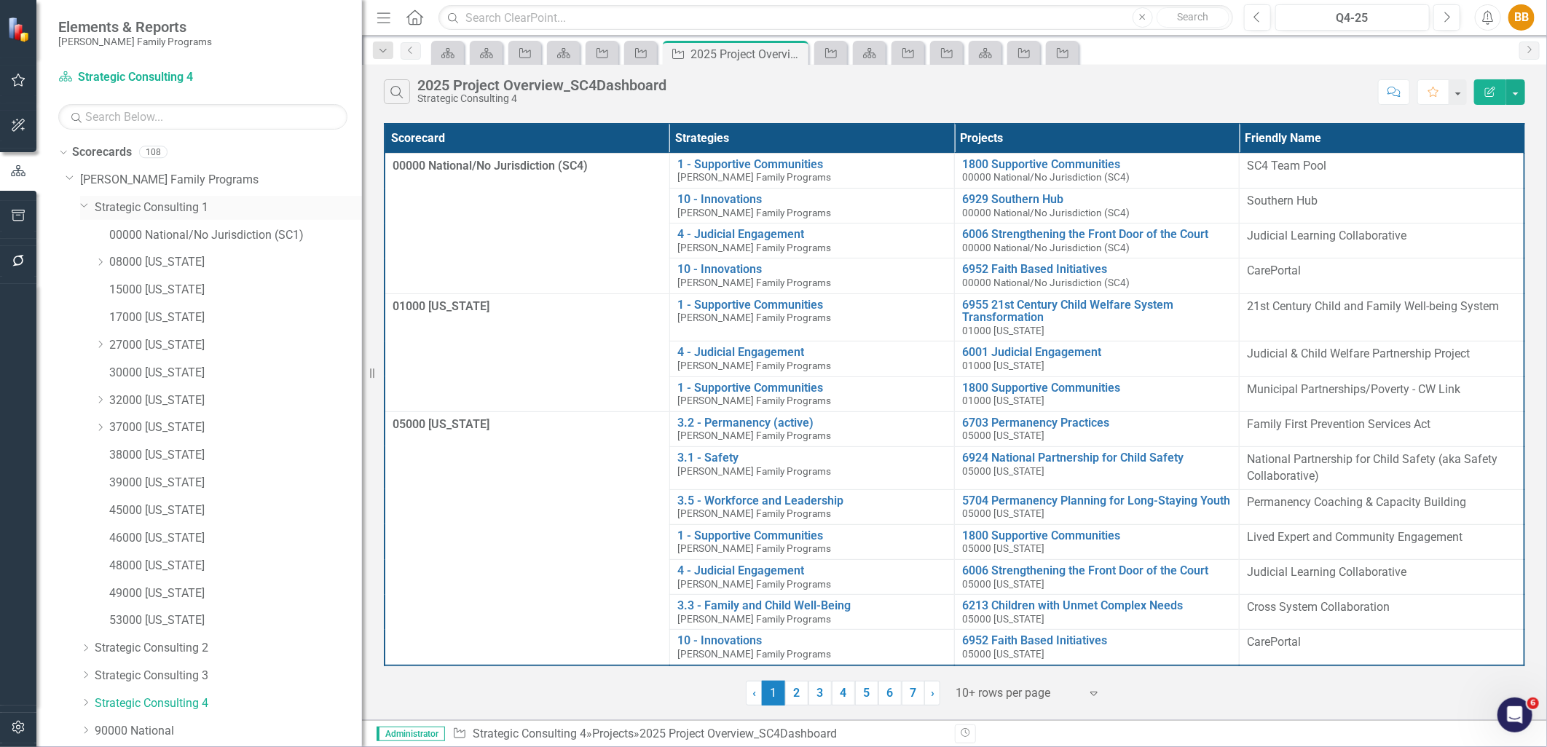
drag, startPoint x: 122, startPoint y: 212, endPoint x: 133, endPoint y: 210, distance: 11.1
click at [122, 212] on link "Strategic Consulting 1" at bounding box center [228, 208] width 267 height 17
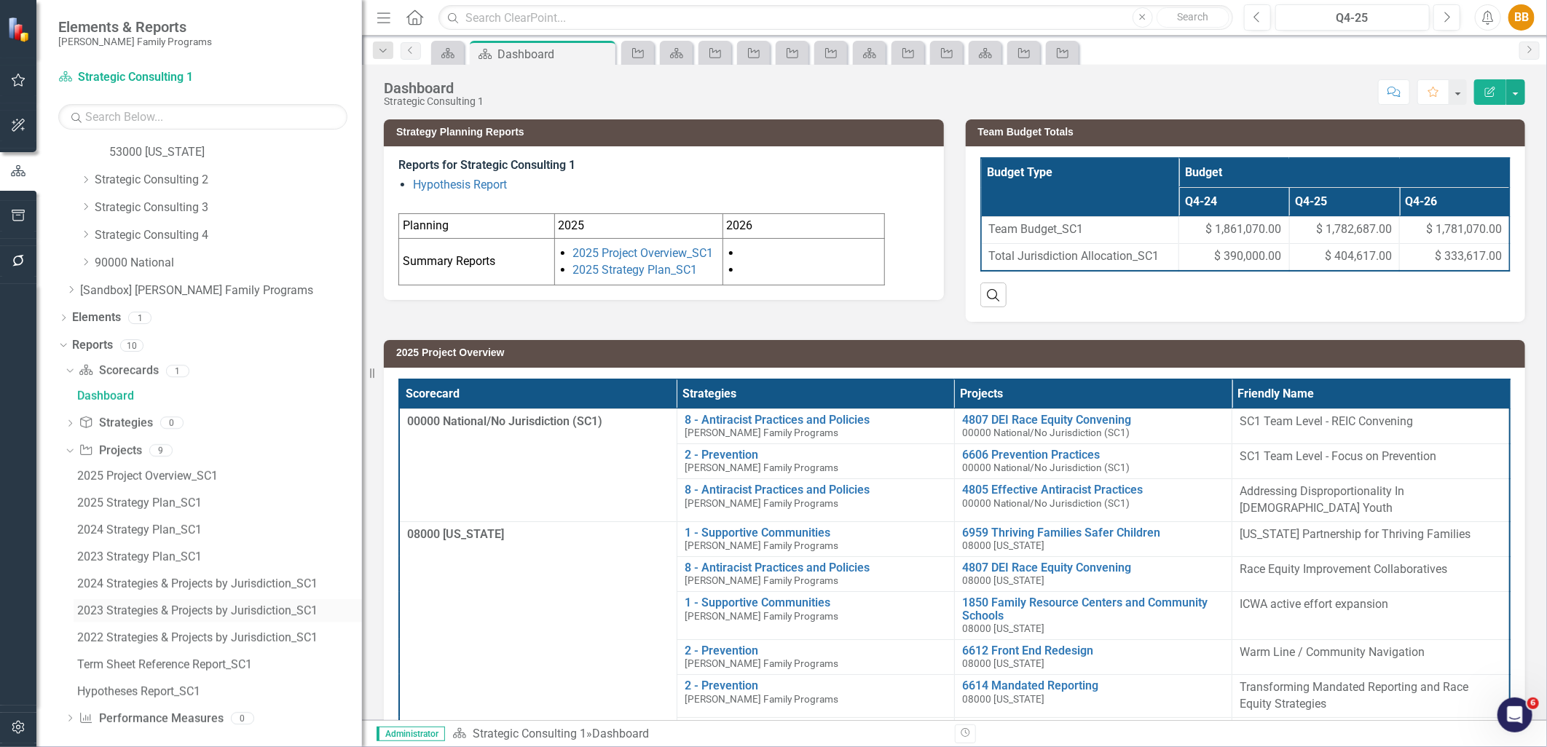
scroll to position [477, 0]
